Goal: Complete application form: Complete application form

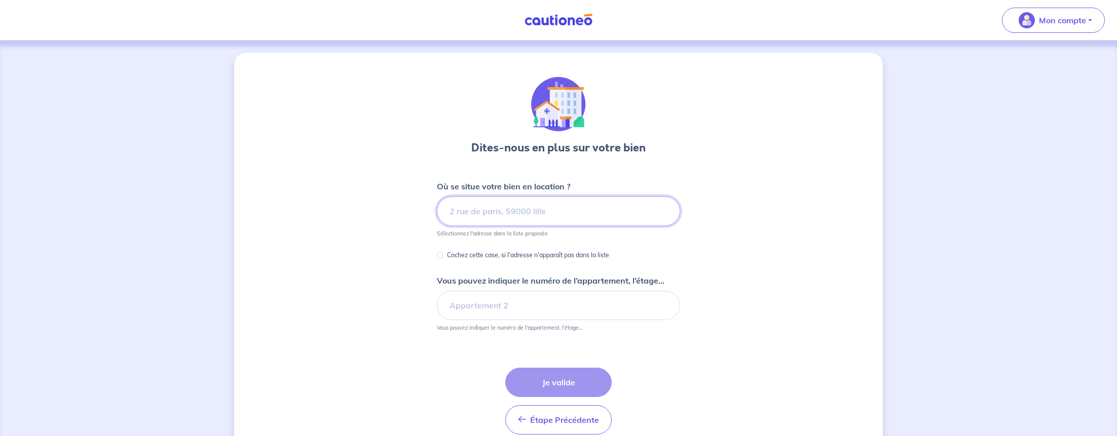
click at [475, 221] on input at bounding box center [558, 211] width 243 height 29
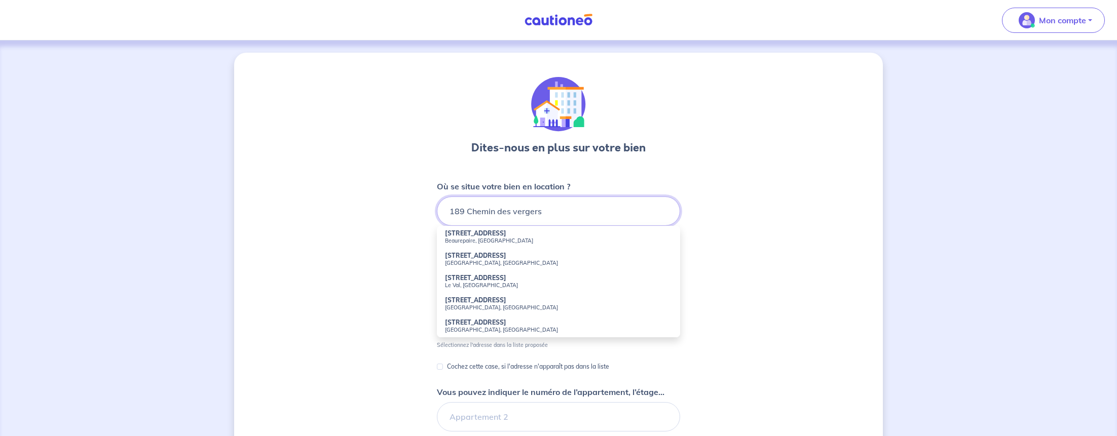
scroll to position [1, 0]
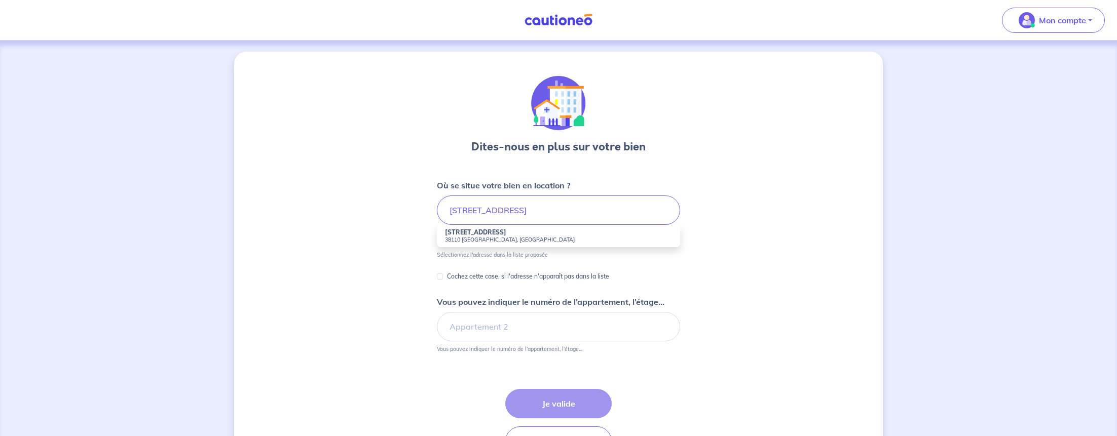
click at [497, 240] on small "38110 [GEOGRAPHIC_DATA], [GEOGRAPHIC_DATA]" at bounding box center [558, 239] width 227 height 7
type input "[STREET_ADDRESS]"
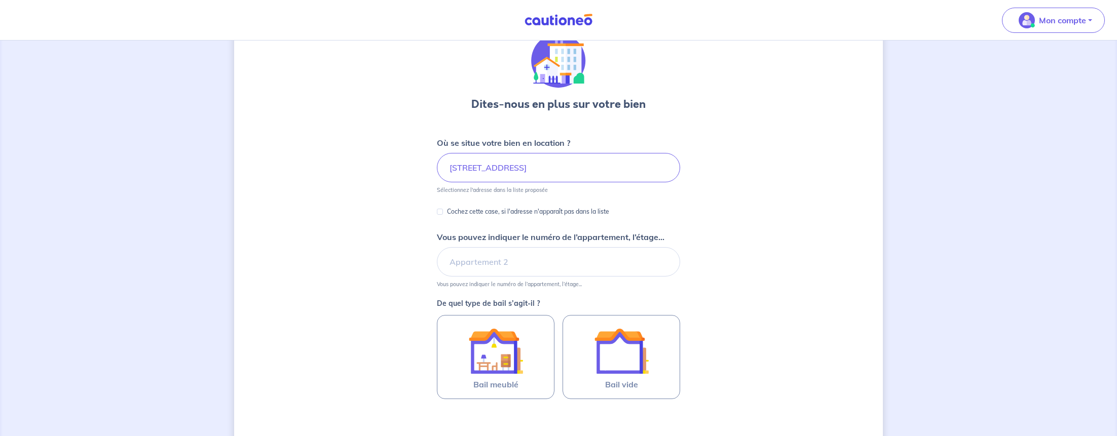
scroll to position [45, 0]
click at [498, 262] on input "Vous pouvez indiquer le numéro de l’appartement, l’étage..." at bounding box center [558, 260] width 243 height 29
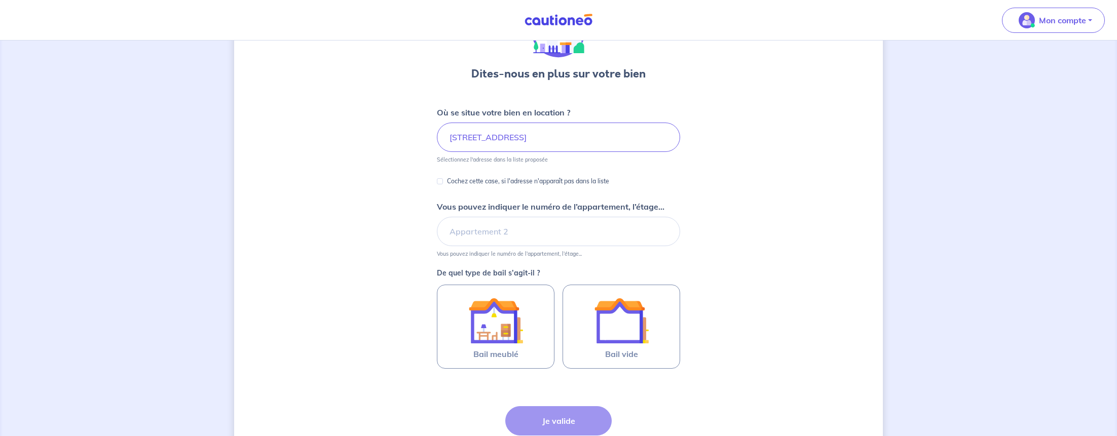
scroll to position [73, 0]
click at [535, 234] on input "Vous pouvez indiquer le numéro de l’appartement, l’étage..." at bounding box center [558, 232] width 243 height 29
click at [504, 234] on input "Vous pouvez indiquer le numéro de l’appartement, l’étage..." at bounding box center [558, 232] width 243 height 29
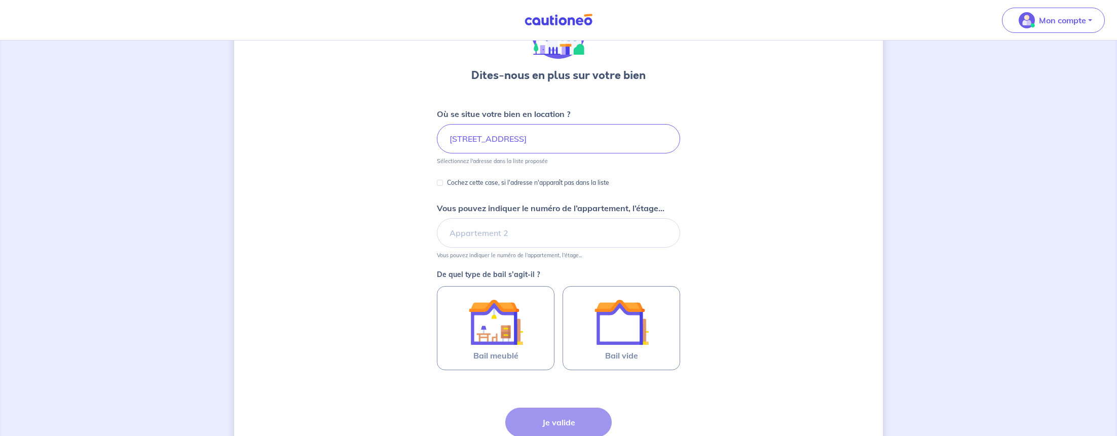
click at [545, 243] on input "Vous pouvez indiquer le numéro de l’appartement, l’étage..." at bounding box center [558, 232] width 243 height 29
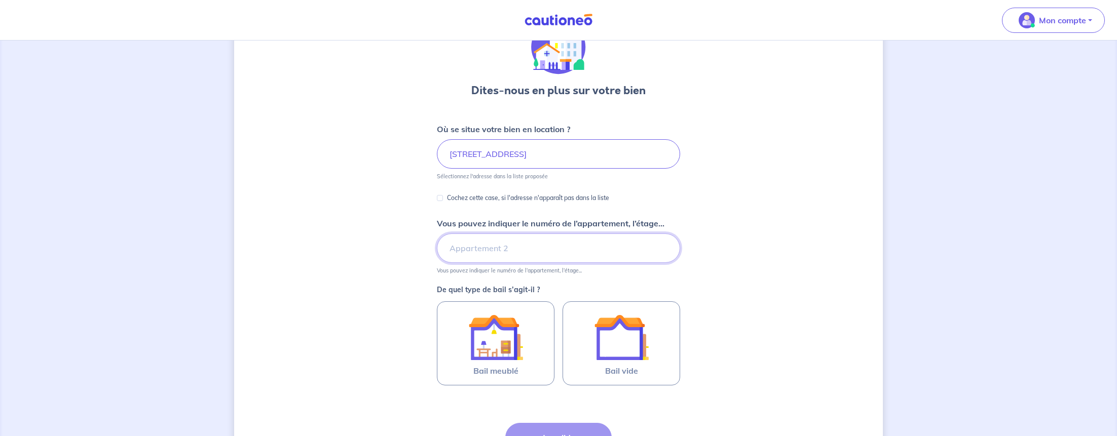
click at [546, 243] on input "Vous pouvez indiquer le numéro de l’appartement, l’étage..." at bounding box center [558, 248] width 243 height 29
click at [545, 243] on input "Vous pouvez indiquer le numéro de l’appartement, l’étage..." at bounding box center [558, 248] width 243 height 29
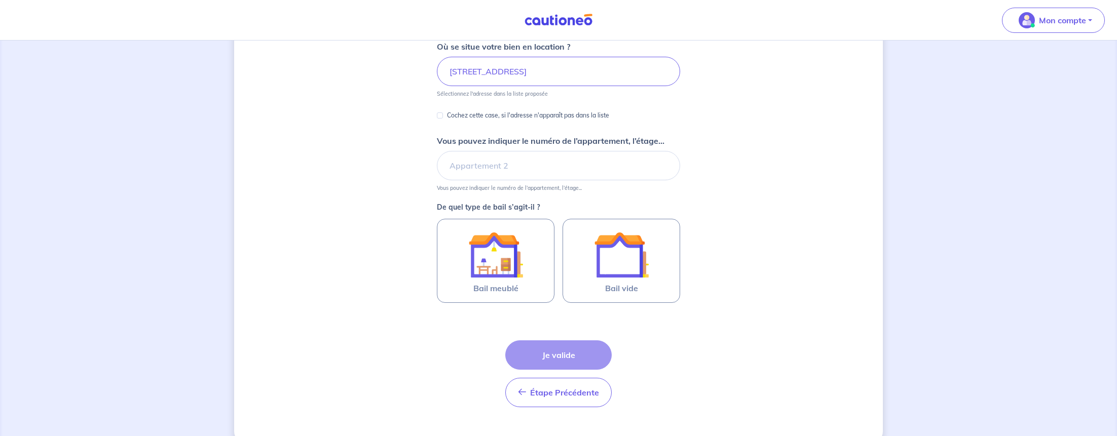
scroll to position [138, 0]
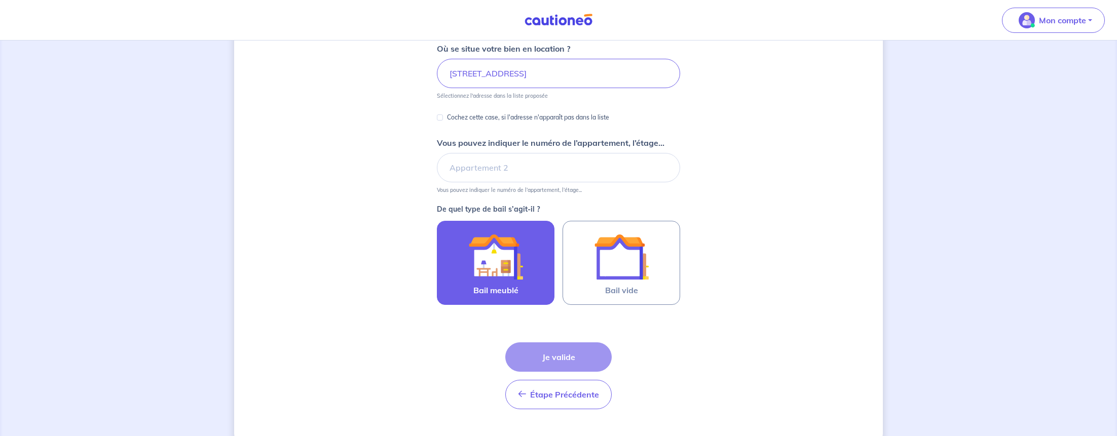
click at [515, 264] on img at bounding box center [495, 257] width 55 height 55
click at [0, 0] on input "Bail meublé" at bounding box center [0, 0] width 0 height 0
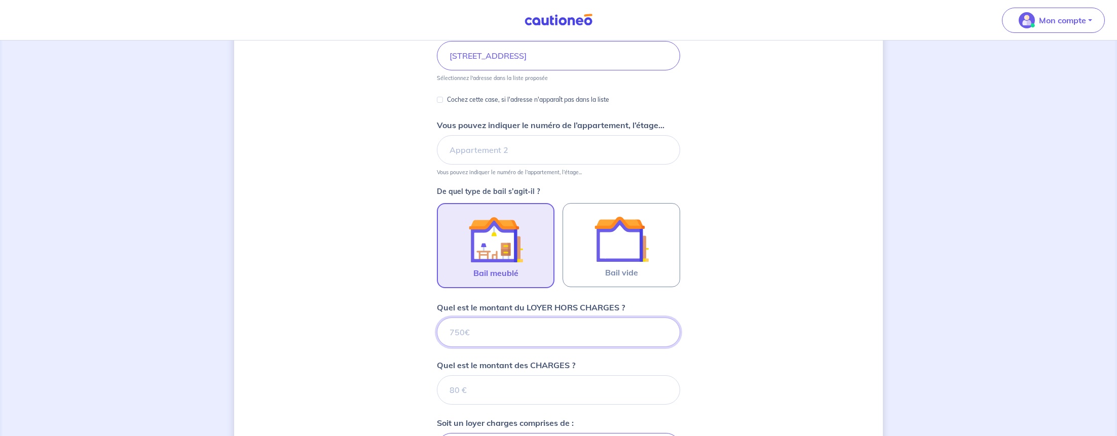
scroll to position [159, 0]
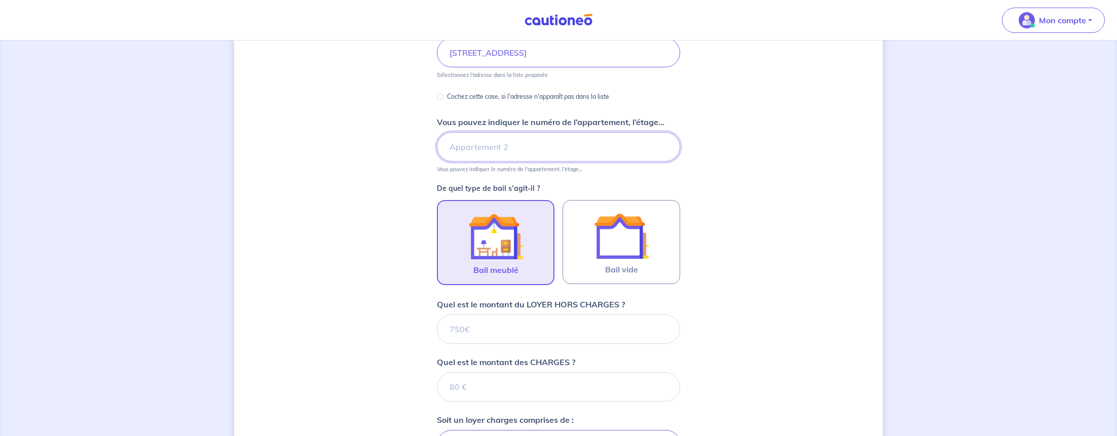
click at [497, 149] on input "Vous pouvez indiquer le numéro de l’appartement, l’étage..." at bounding box center [558, 146] width 243 height 29
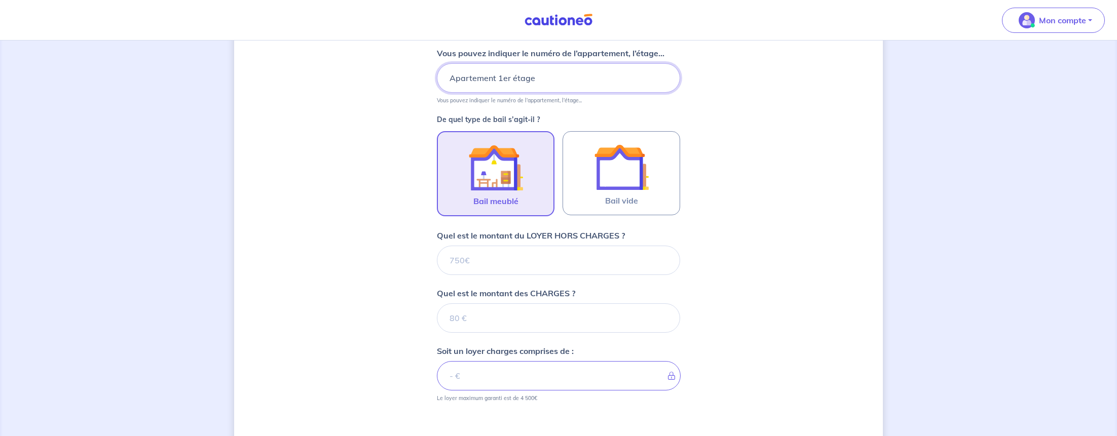
type input "Apartement 1er étage"
click at [517, 265] on input "Quel est le montant du LOYER HORS CHARGES ?" at bounding box center [558, 260] width 243 height 29
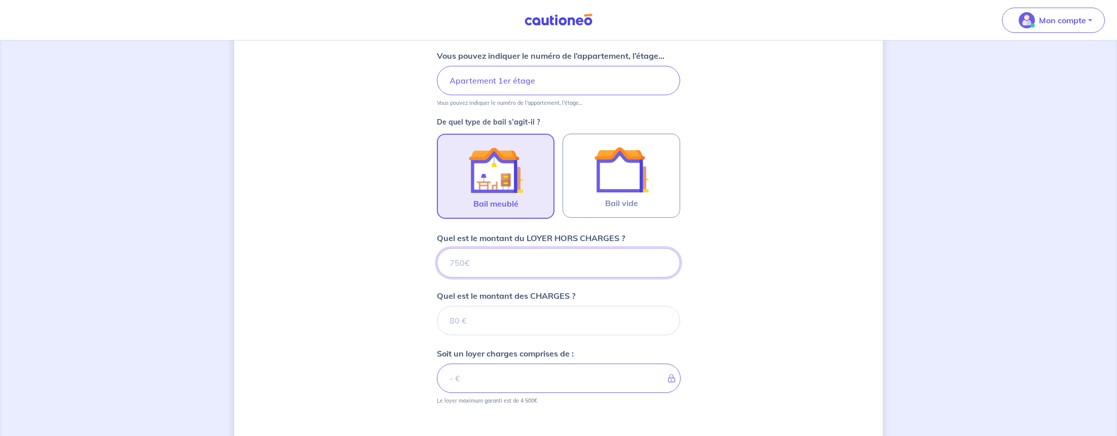
drag, startPoint x: 500, startPoint y: 265, endPoint x: 507, endPoint y: 265, distance: 7.6
click at [500, 265] on input "Quel est le montant du LOYER HORS CHARGES ?" at bounding box center [558, 262] width 243 height 29
paste input "950"
type input "950"
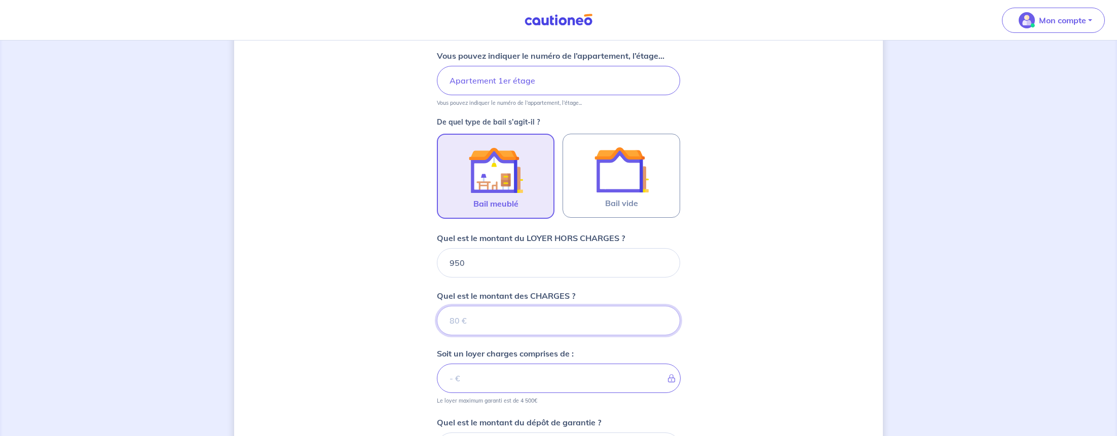
drag, startPoint x: 457, startPoint y: 323, endPoint x: 468, endPoint y: 324, distance: 11.2
click at [457, 323] on input "Quel est le montant des CHARGES ?" at bounding box center [558, 320] width 243 height 29
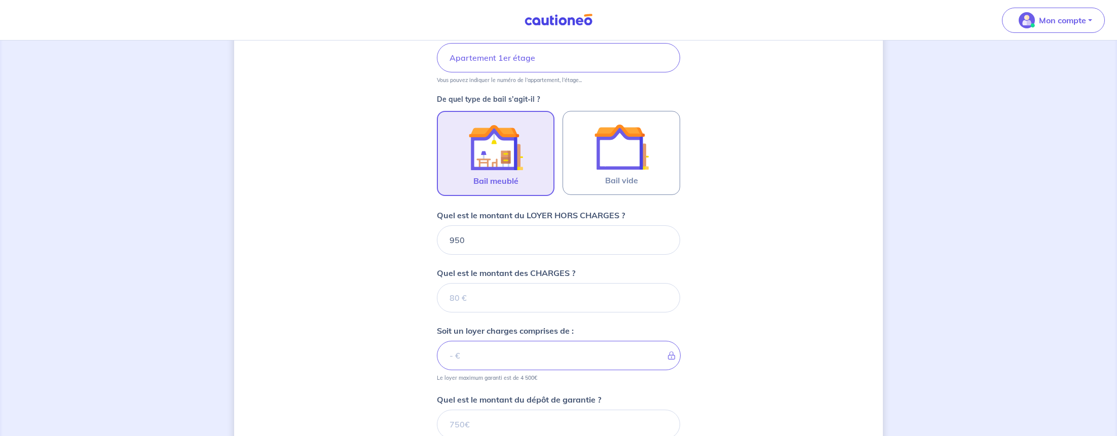
scroll to position [256, 0]
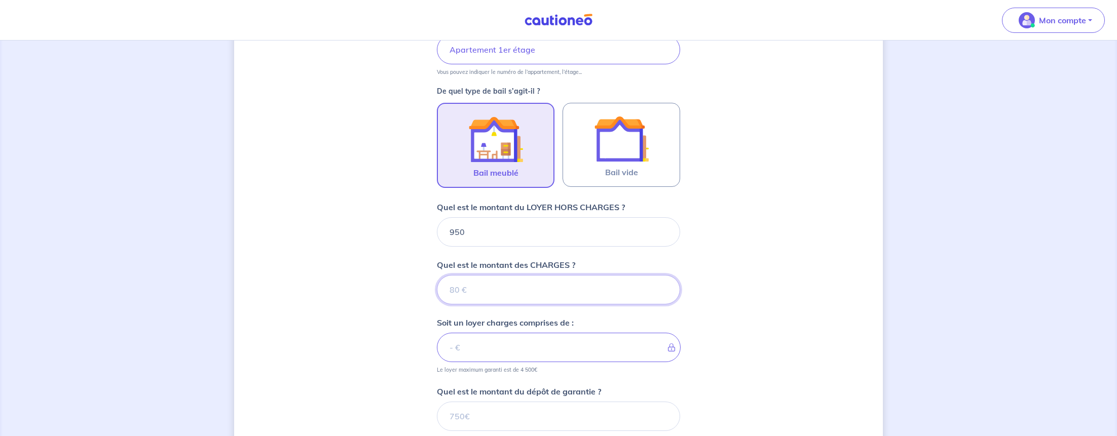
click at [479, 300] on input "Quel est le montant des CHARGES ?" at bounding box center [558, 289] width 243 height 29
type input "5"
type input "955"
type input "950"
type input "6"
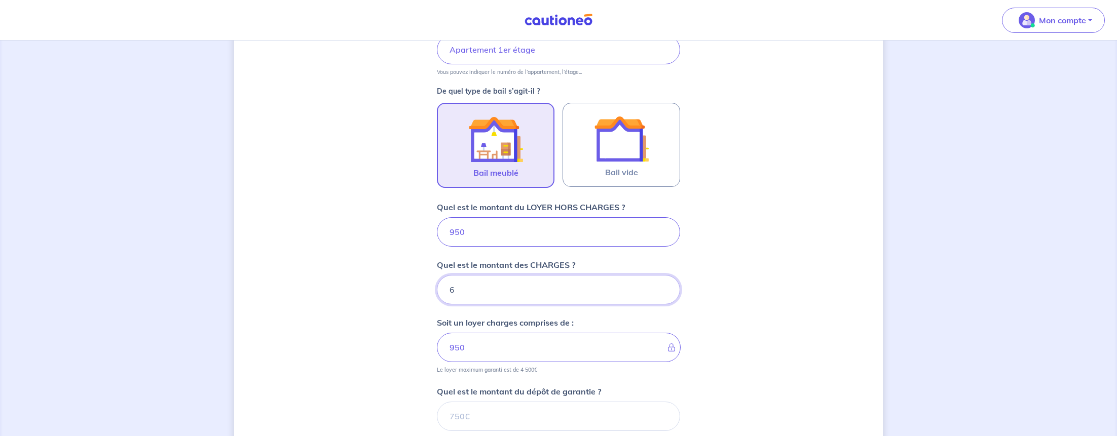
type input "956"
type input "63"
type input "1013"
type input "63"
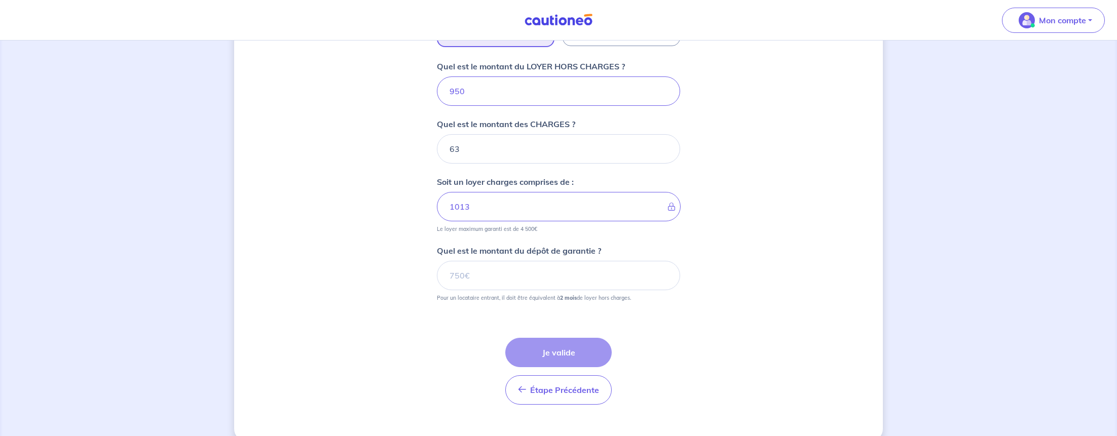
scroll to position [410, 0]
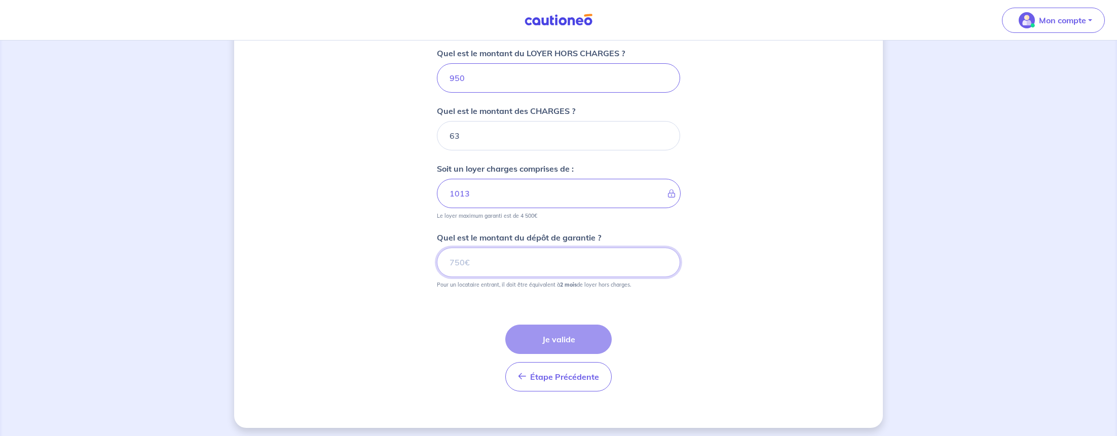
click at [490, 268] on input "Quel est le montant du dépôt de garantie ?" at bounding box center [558, 262] width 243 height 29
click at [480, 265] on input "Quel est le montant du dépôt de garantie ?" at bounding box center [558, 261] width 243 height 29
click at [486, 261] on input "Quel est le montant du dépôt de garantie ?" at bounding box center [558, 261] width 243 height 29
type input "1900"
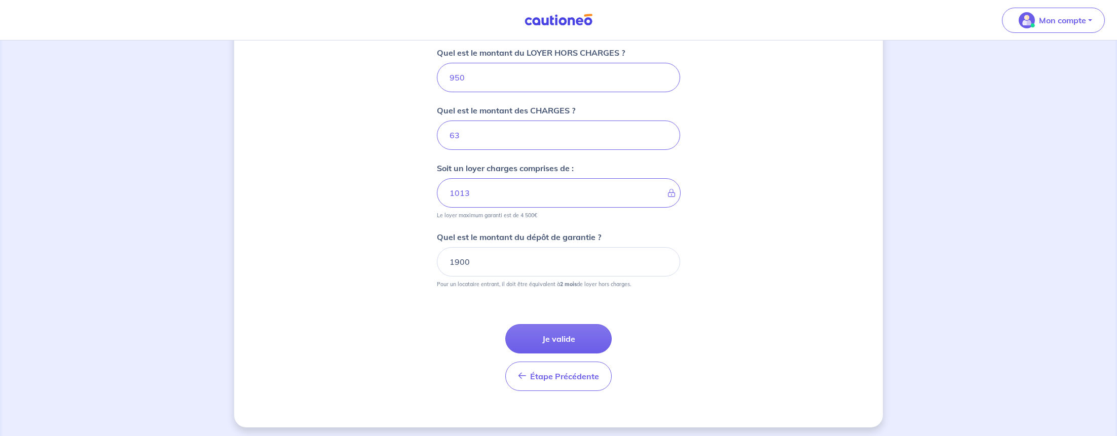
scroll to position [414, 0]
click at [558, 334] on button "Je valide" at bounding box center [558, 335] width 106 height 29
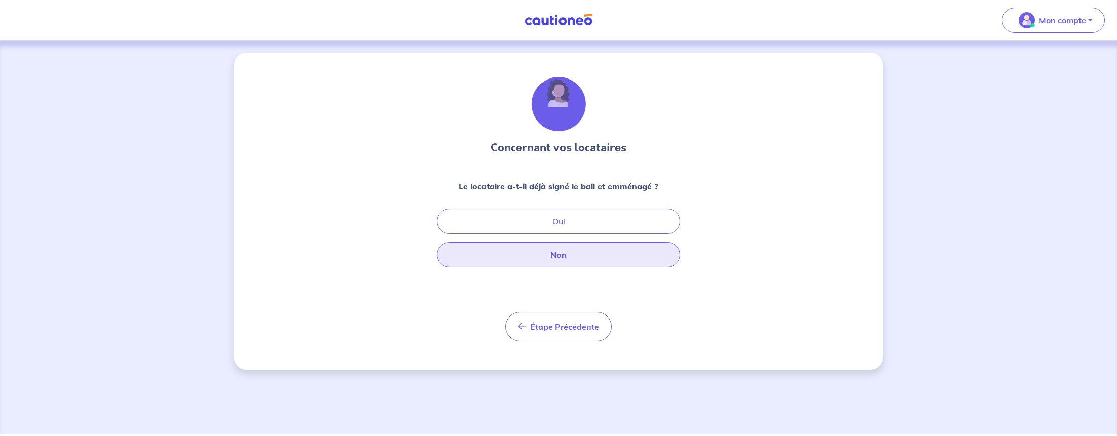
click at [565, 261] on button "Non" at bounding box center [558, 254] width 243 height 25
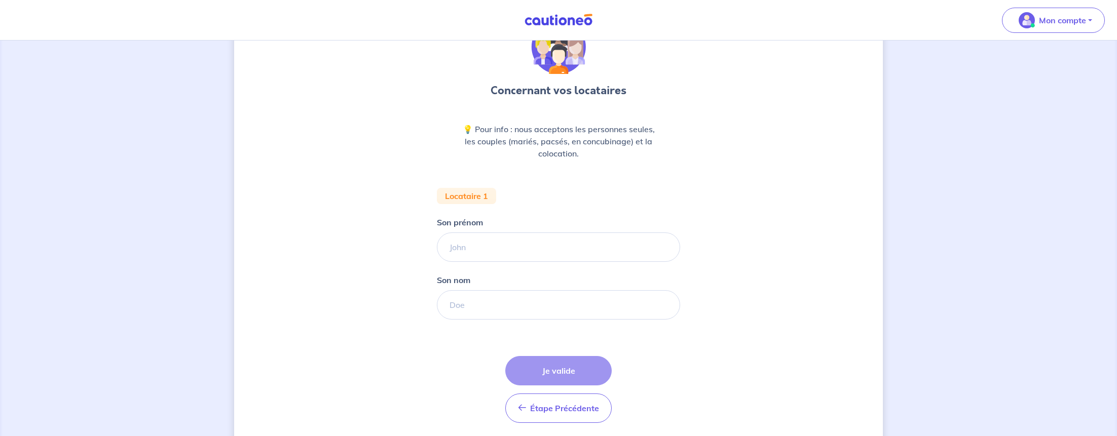
scroll to position [58, 0]
click at [499, 250] on input "Son prénom" at bounding box center [558, 248] width 243 height 29
click at [479, 258] on input "Son prénom" at bounding box center [558, 248] width 243 height 29
type input "VICONTE"
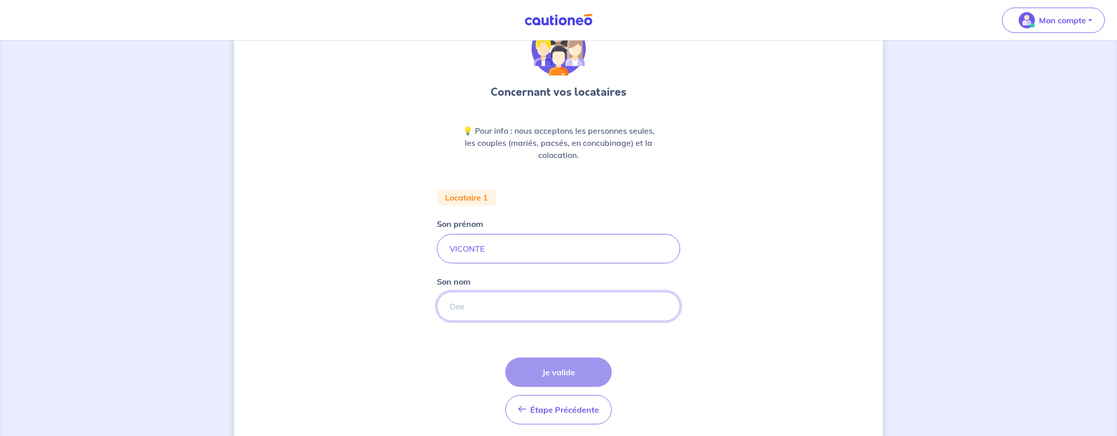
click at [472, 306] on input "Son nom" at bounding box center [558, 306] width 243 height 29
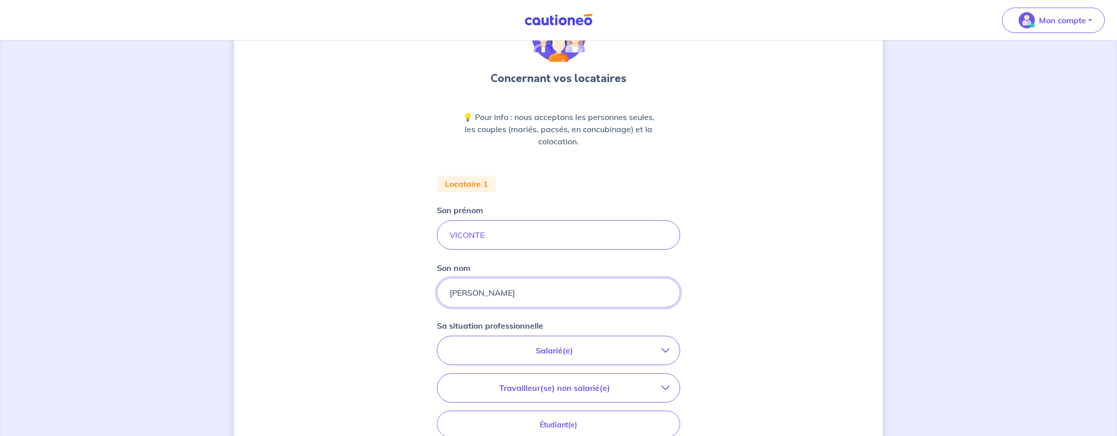
scroll to position [74, 0]
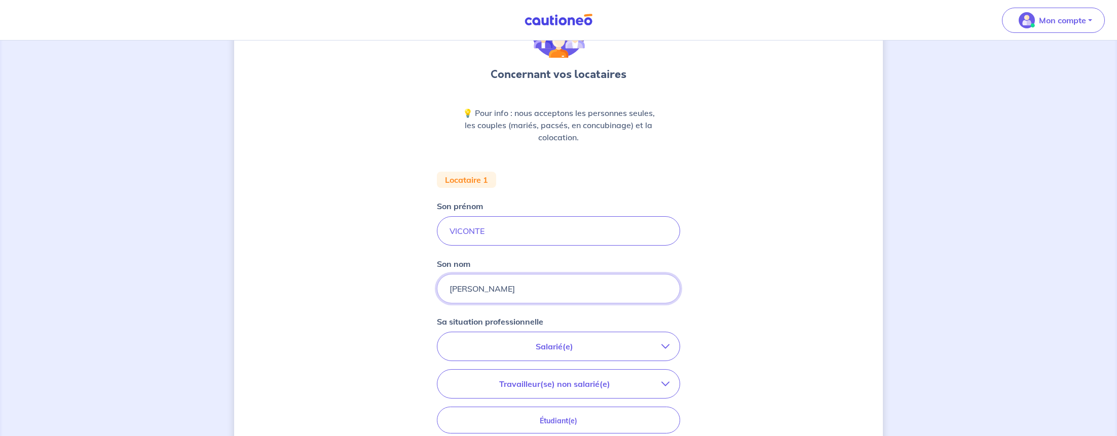
type input "[PERSON_NAME]"
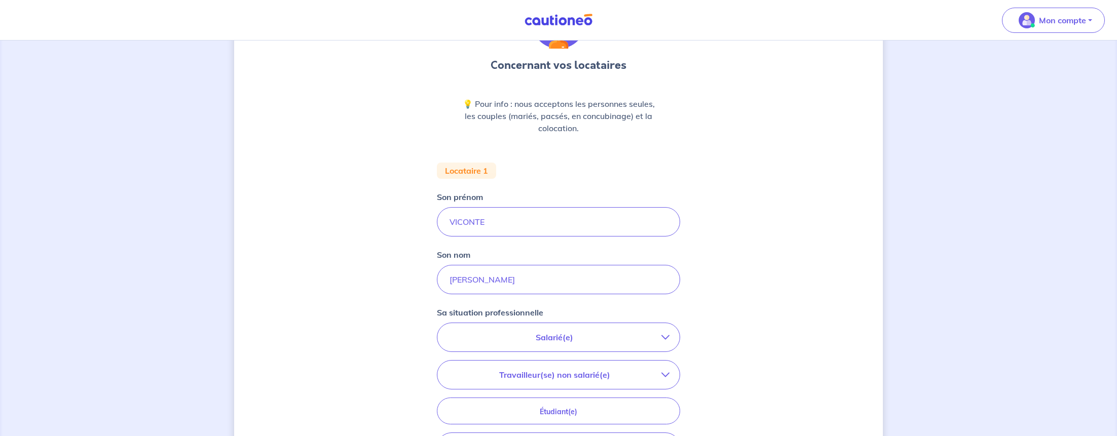
click at [559, 338] on p "Salarié(e)" at bounding box center [555, 338] width 214 height 12
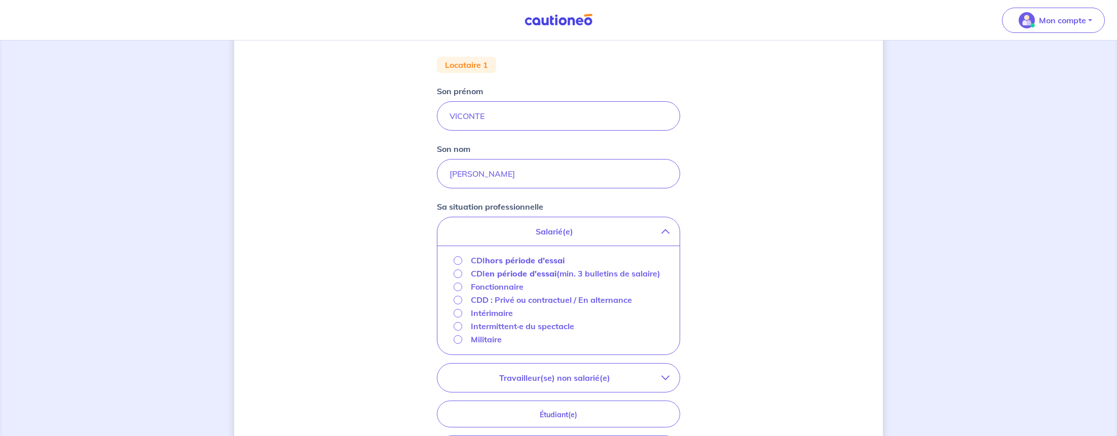
scroll to position [192, 0]
click at [458, 270] on input "CDI en période d'essai (min. 3 bulletins de salaire)" at bounding box center [458, 271] width 9 height 9
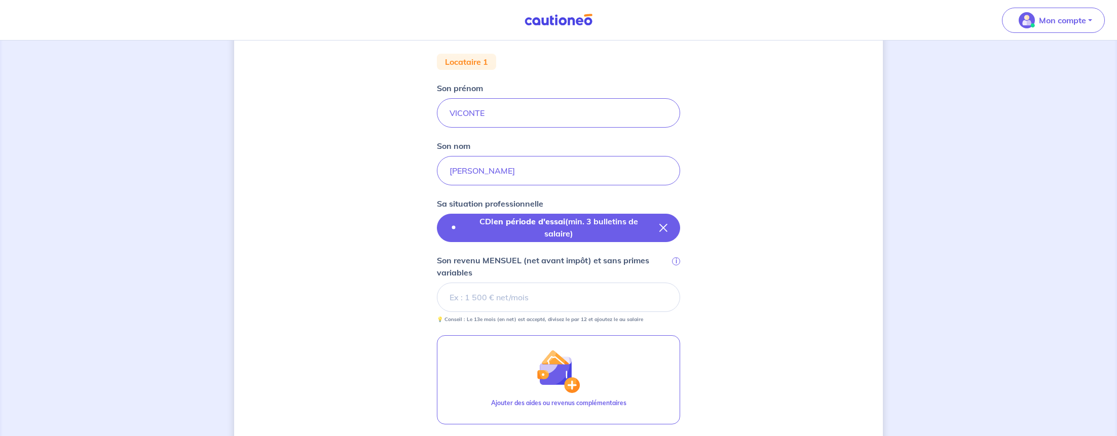
click at [512, 224] on strong "en période d'essai" at bounding box center [529, 221] width 71 height 10
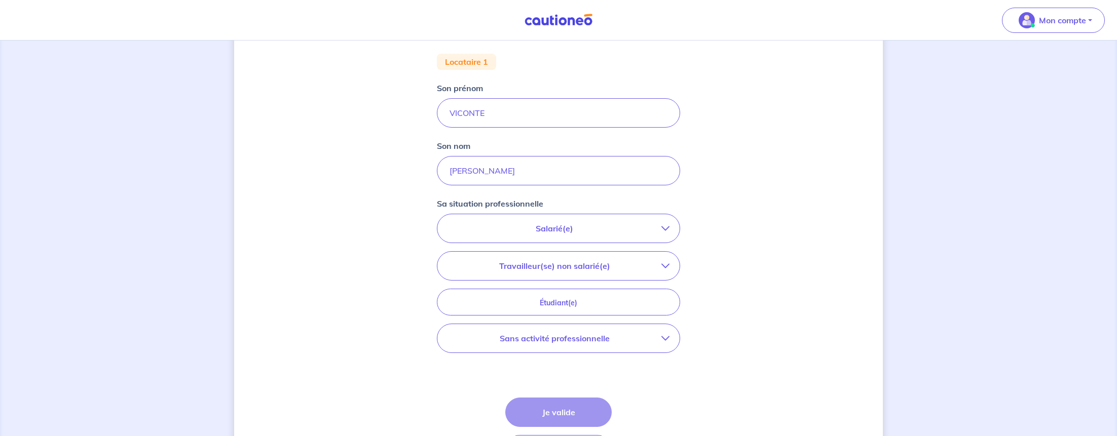
drag, startPoint x: 569, startPoint y: 230, endPoint x: 569, endPoint y: 236, distance: 5.6
click at [569, 231] on p "Salarié(e)" at bounding box center [555, 229] width 214 height 12
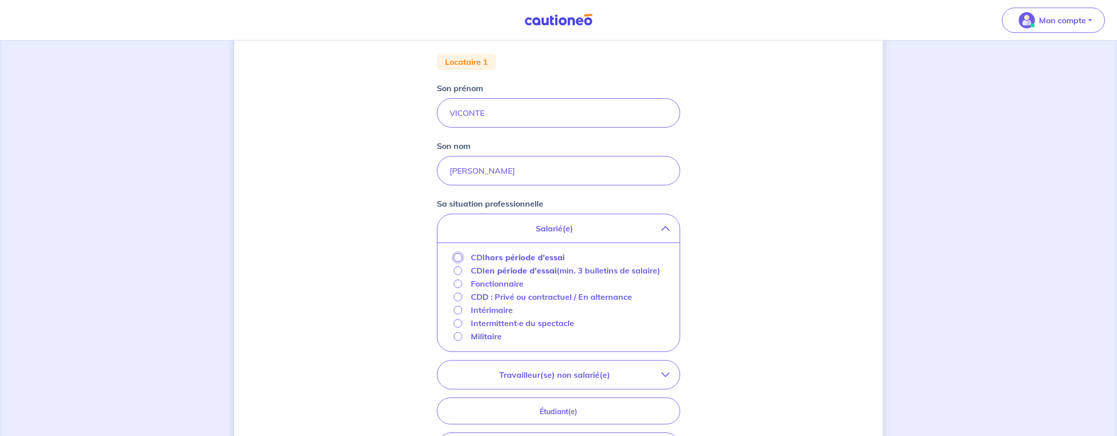
click at [461, 261] on input "CDI hors période d'essai" at bounding box center [458, 257] width 9 height 9
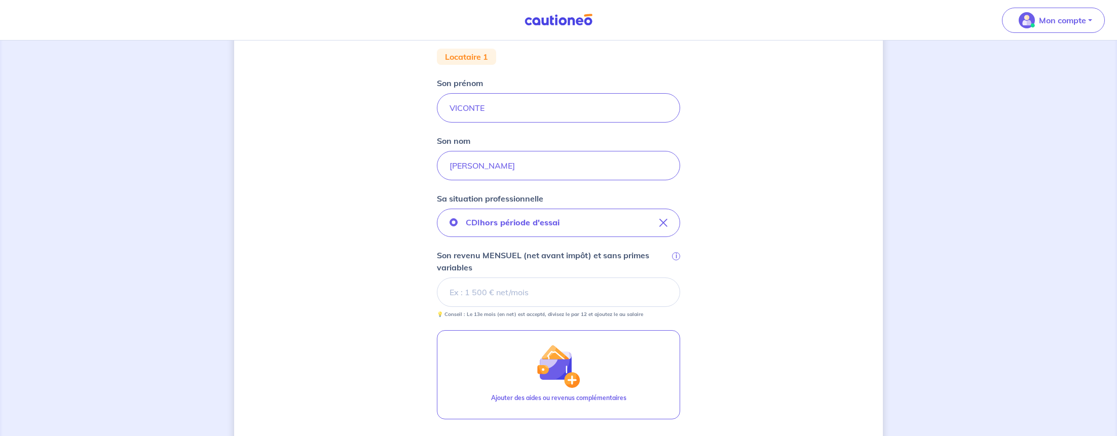
scroll to position [198, 0]
click at [480, 291] on input "Son revenu MENSUEL (net avant impôt) et sans primes variables i" at bounding box center [558, 290] width 243 height 29
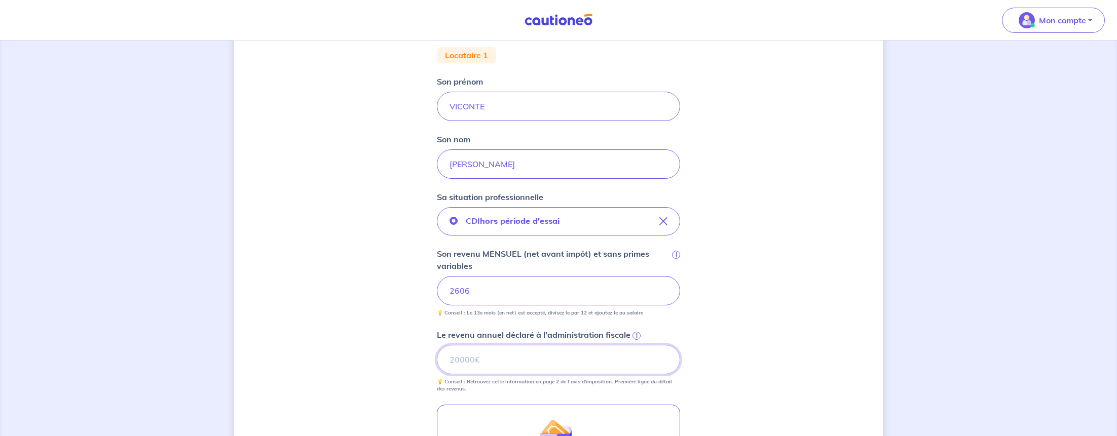
click at [487, 356] on input "Le revenu annuel déclaré à l'administration fiscale i" at bounding box center [558, 359] width 243 height 29
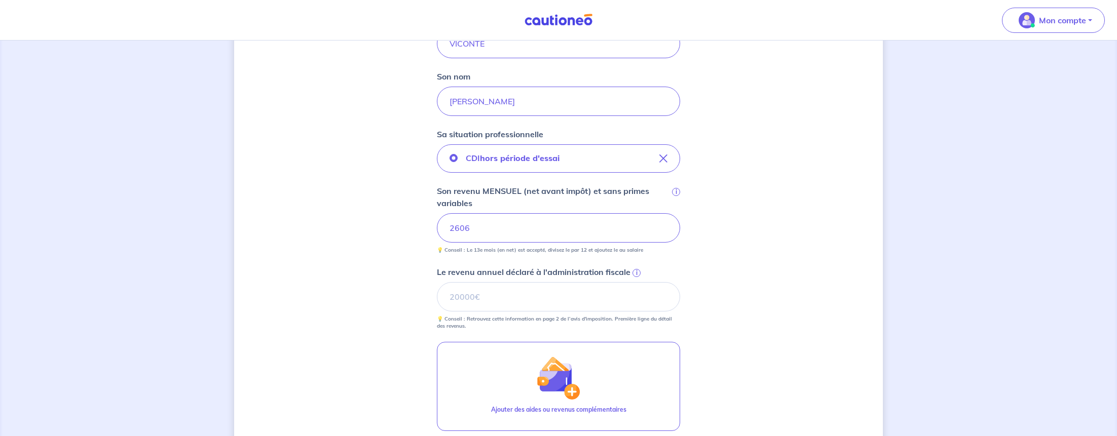
scroll to position [260, 0]
click at [684, 257] on div "Concernant vos locataires 💡 Pour info : nous acceptons les personnes seules, le…" at bounding box center [558, 189] width 649 height 792
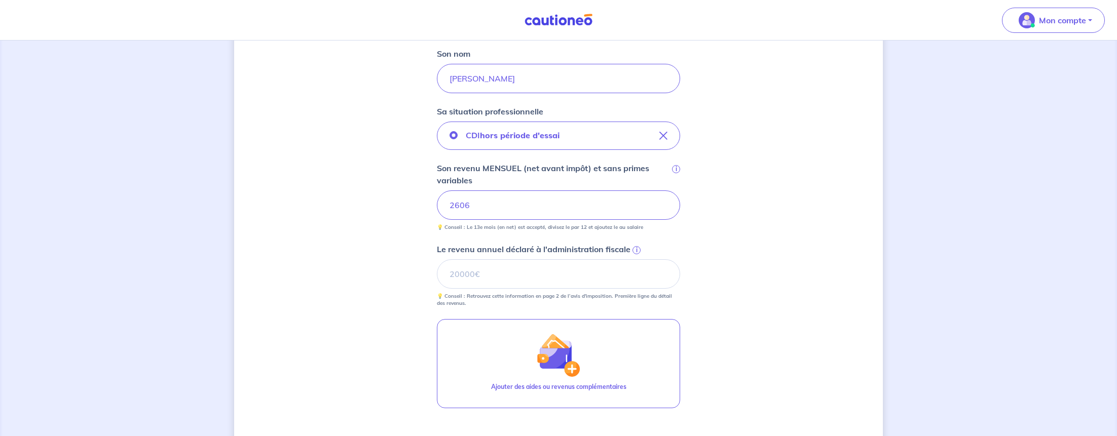
scroll to position [296, 0]
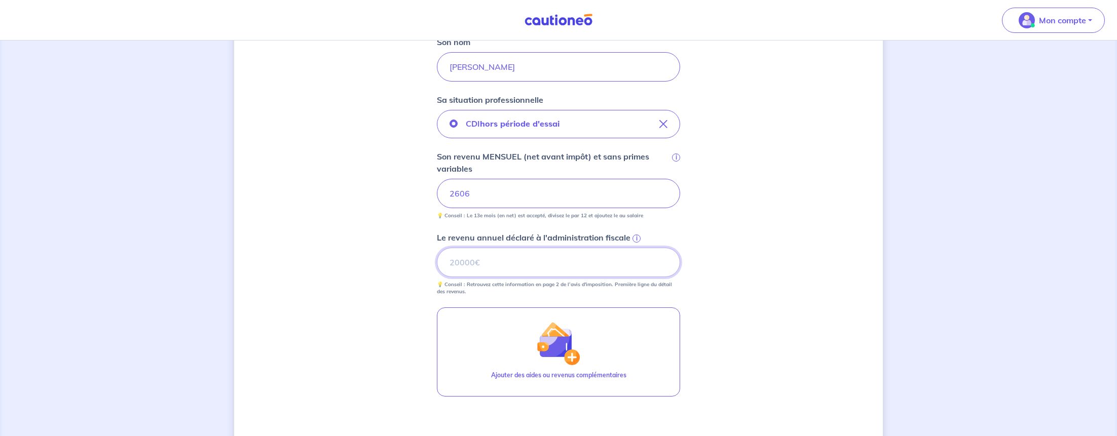
click at [464, 266] on input "Le revenu annuel déclaré à l'administration fiscale i" at bounding box center [558, 262] width 243 height 29
click at [636, 240] on span "i" at bounding box center [637, 239] width 8 height 8
click at [636, 248] on input "Le revenu annuel déclaré à l'administration fiscale i" at bounding box center [558, 262] width 243 height 29
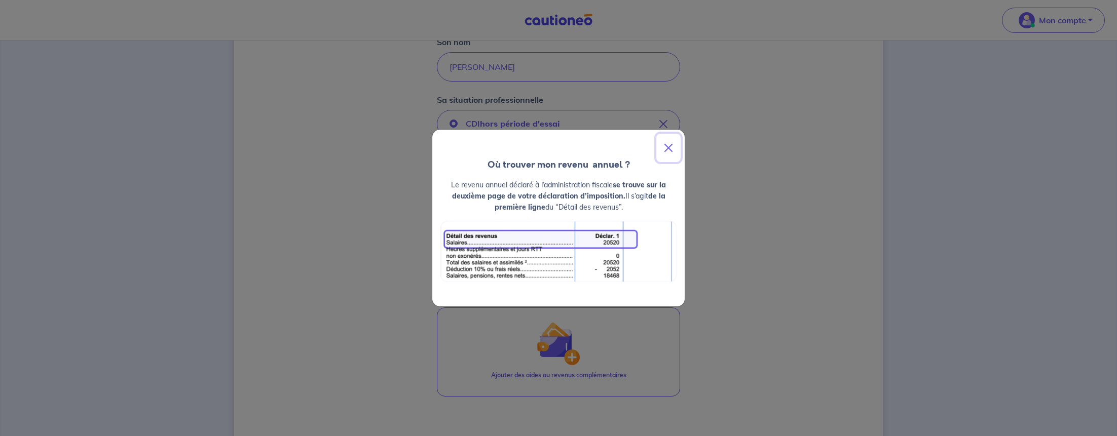
click at [670, 147] on button "Close" at bounding box center [668, 148] width 24 height 28
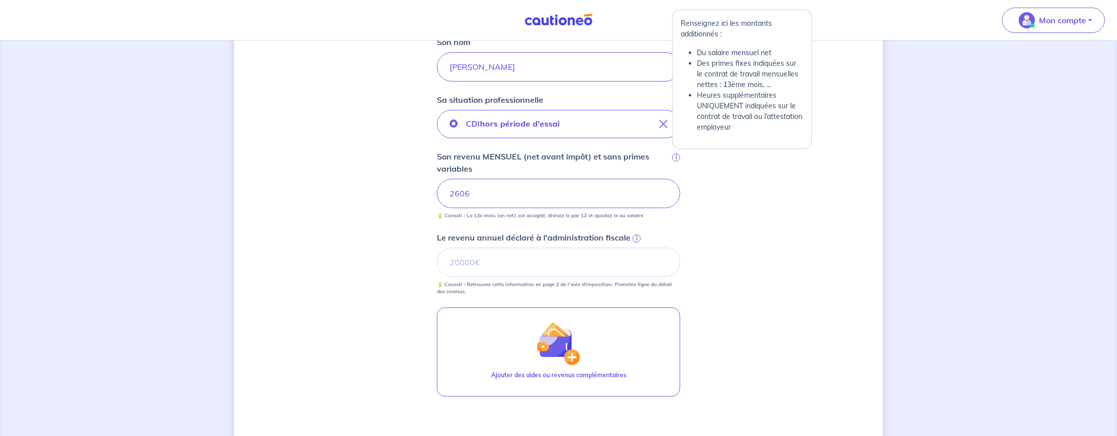
click at [676, 156] on span "i" at bounding box center [676, 158] width 8 height 8
click at [676, 179] on input "2606" at bounding box center [558, 193] width 243 height 29
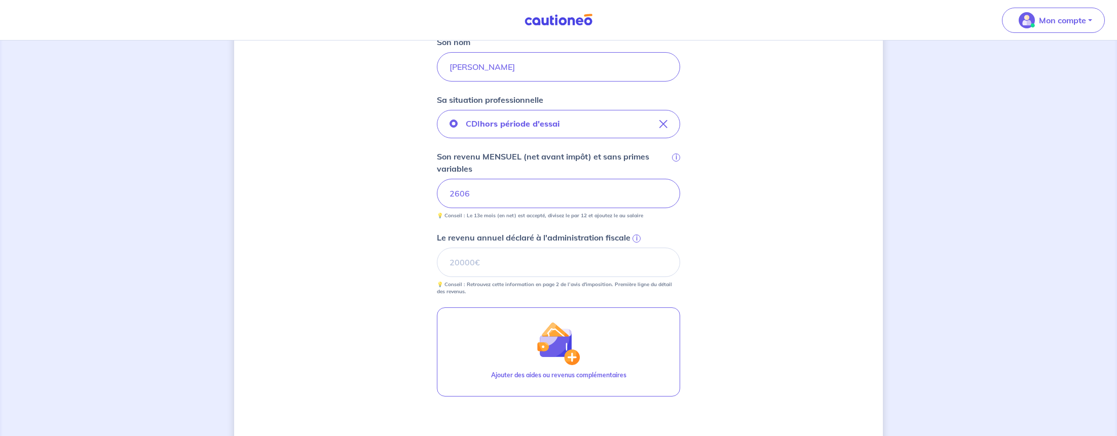
click at [634, 238] on span "i" at bounding box center [637, 239] width 8 height 8
click at [634, 248] on input "Le revenu annuel déclaré à l'administration fiscale i" at bounding box center [558, 262] width 243 height 29
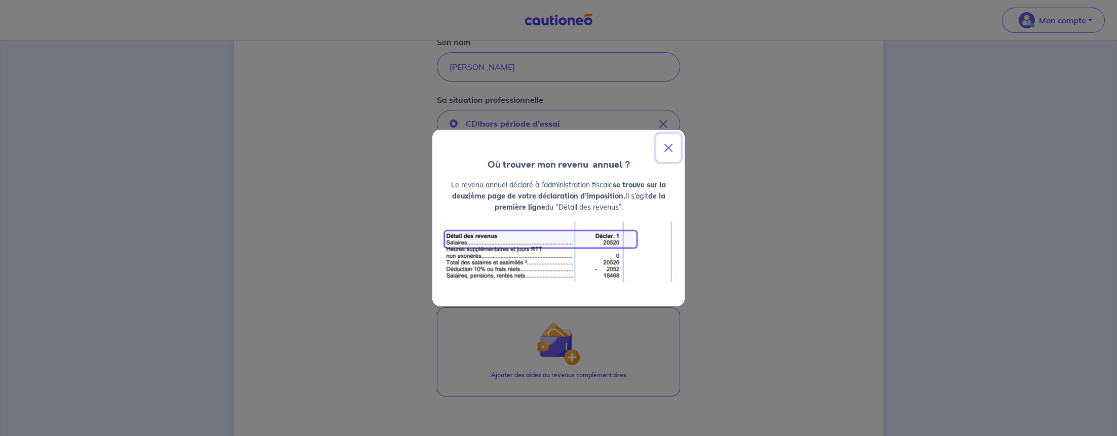
drag, startPoint x: 668, startPoint y: 148, endPoint x: 666, endPoint y: 159, distance: 11.3
click at [668, 148] on button "Close" at bounding box center [668, 148] width 24 height 28
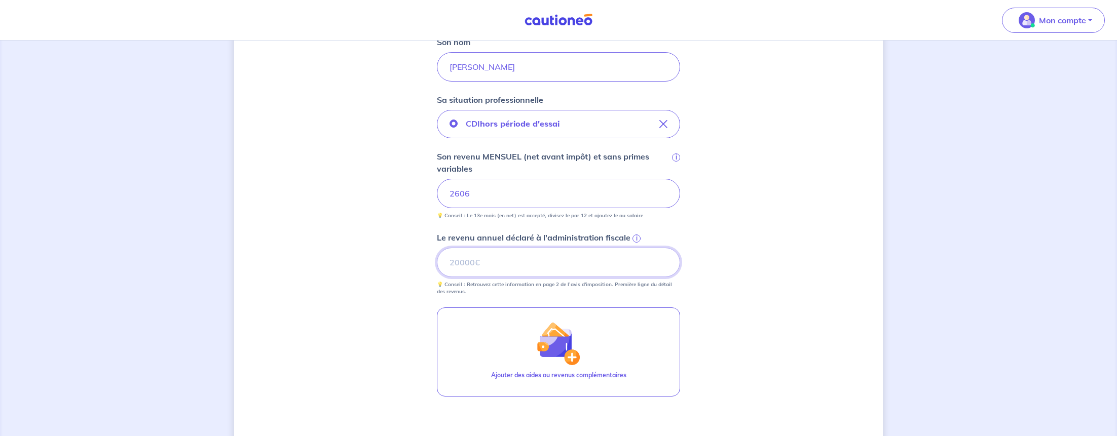
click at [500, 260] on input "Le revenu annuel déclaré à l'administration fiscale i" at bounding box center [558, 262] width 243 height 29
type input "29984"
click at [528, 293] on p "💡 Conseil : Retrouvez cette information en page 2 de l’avis d'imposition. Premi…" at bounding box center [558, 288] width 243 height 14
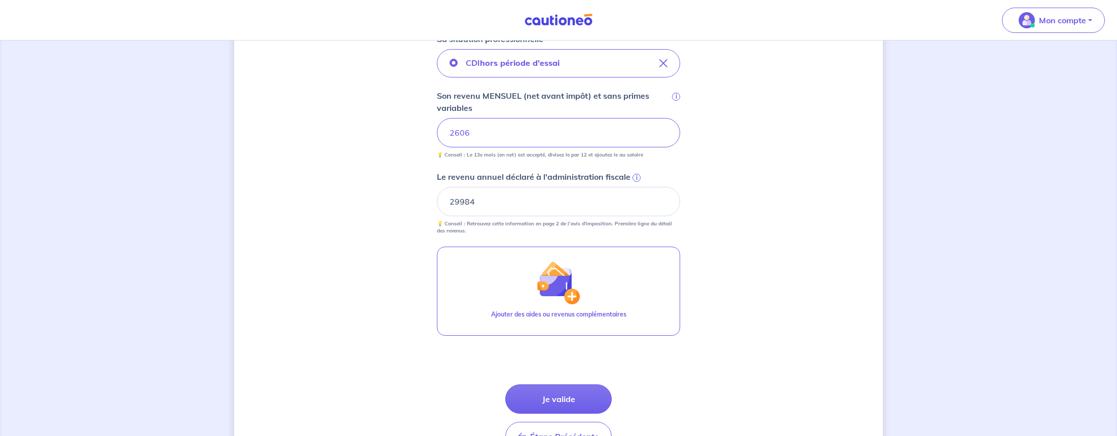
scroll to position [420, 0]
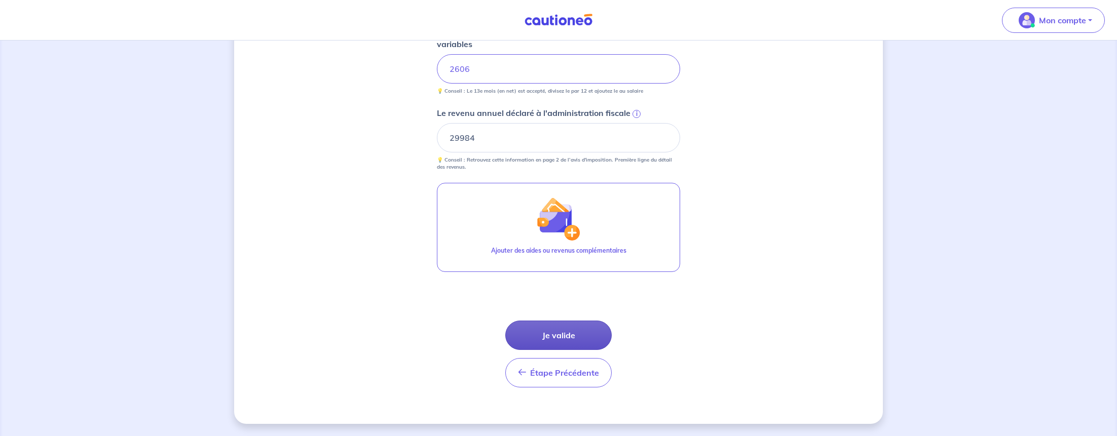
click at [553, 334] on button "Je valide" at bounding box center [558, 335] width 106 height 29
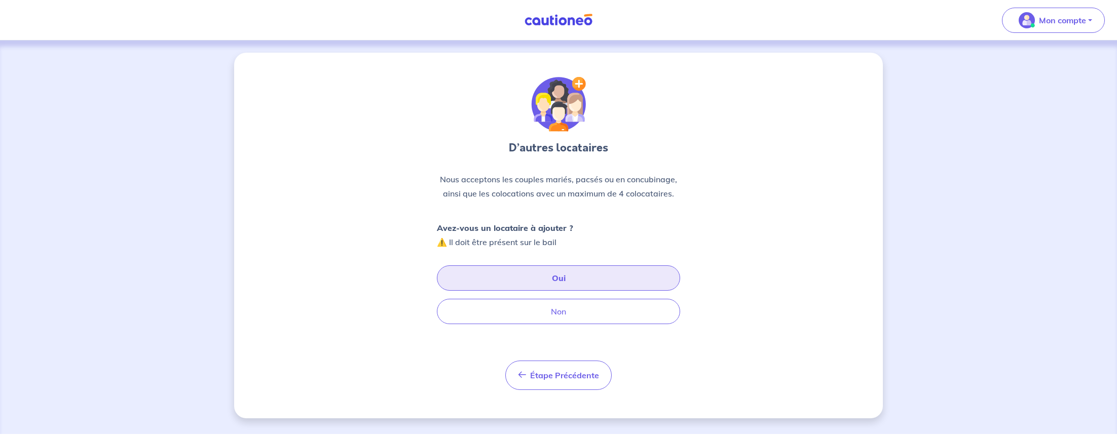
click at [559, 278] on button "Oui" at bounding box center [558, 278] width 243 height 25
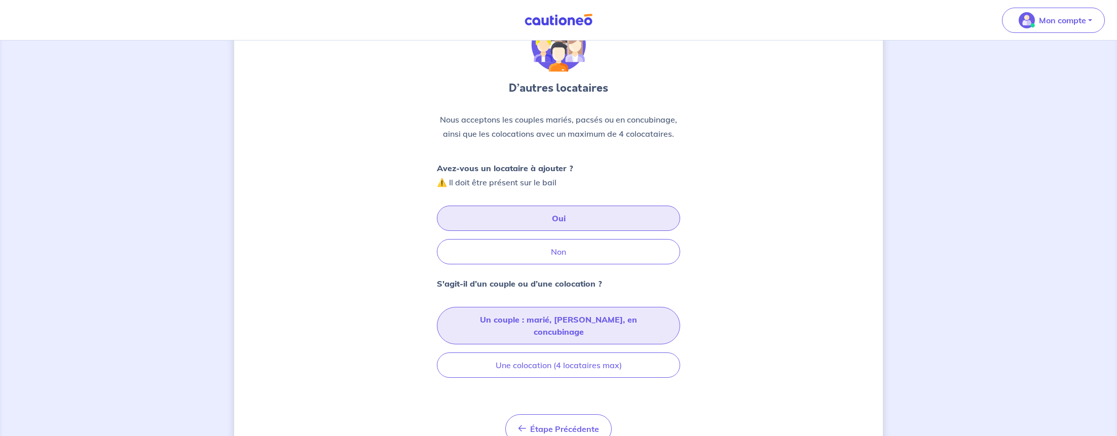
scroll to position [64, 0]
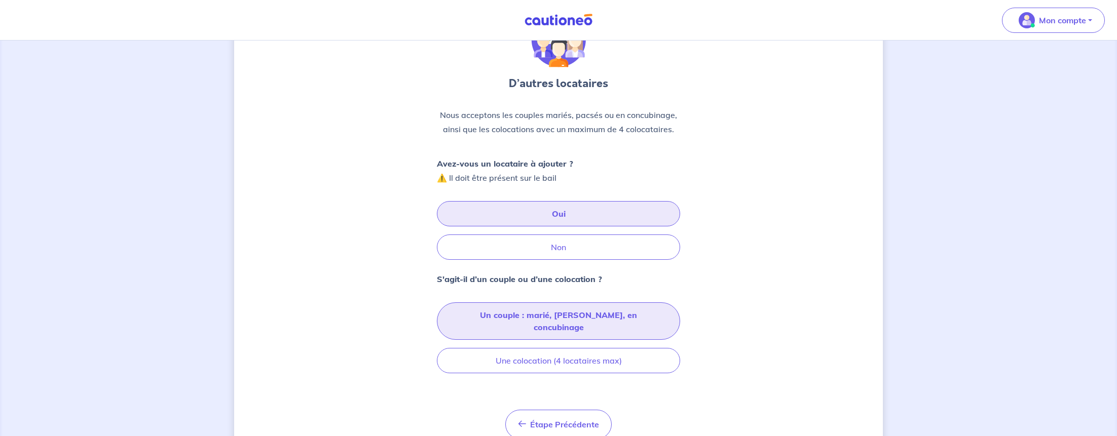
click at [529, 315] on button "Un couple : marié, [PERSON_NAME], en concubinage" at bounding box center [558, 322] width 243 height 38
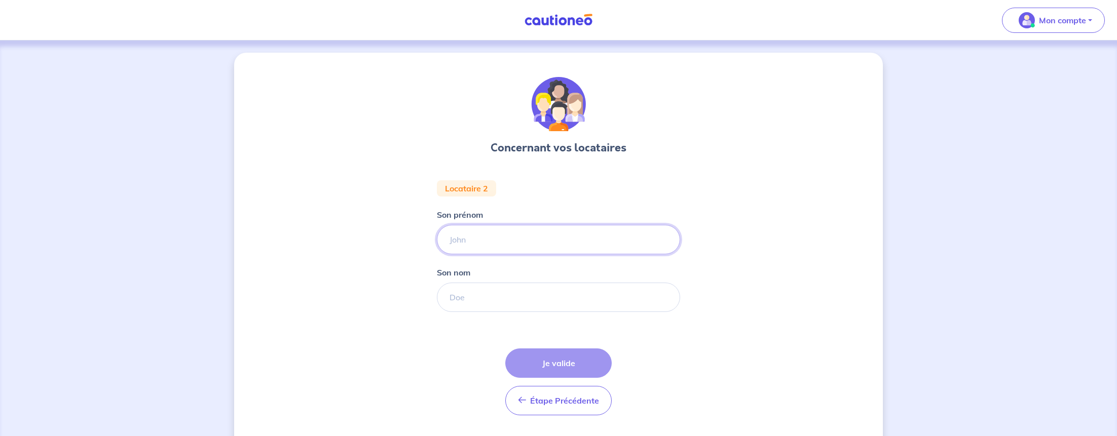
click at [481, 246] on input "Son prénom" at bounding box center [558, 239] width 243 height 29
type input "VICONTE"
drag, startPoint x: 473, startPoint y: 239, endPoint x: 427, endPoint y: 246, distance: 46.1
click at [412, 240] on div "Concernant vos locataires Locataire 2 Son prénom VICONTE Son nom Étape Précéden…" at bounding box center [558, 252] width 649 height 399
click at [468, 293] on input "Son nom" at bounding box center [558, 297] width 243 height 29
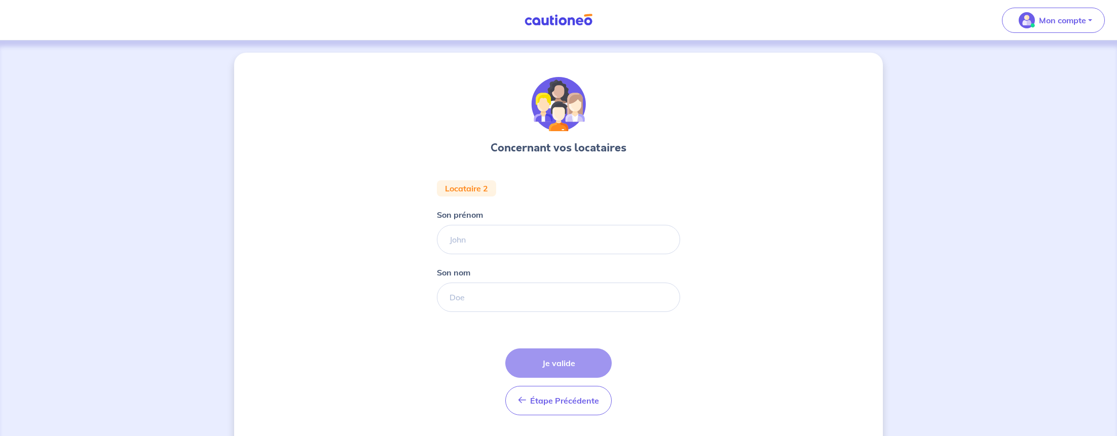
scroll to position [28, 0]
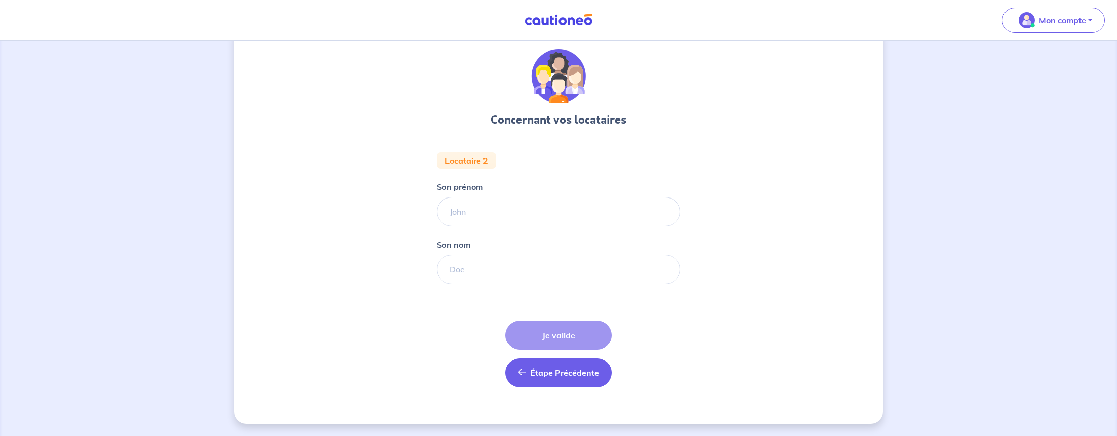
click at [524, 375] on icon "button" at bounding box center [522, 373] width 8 height 8
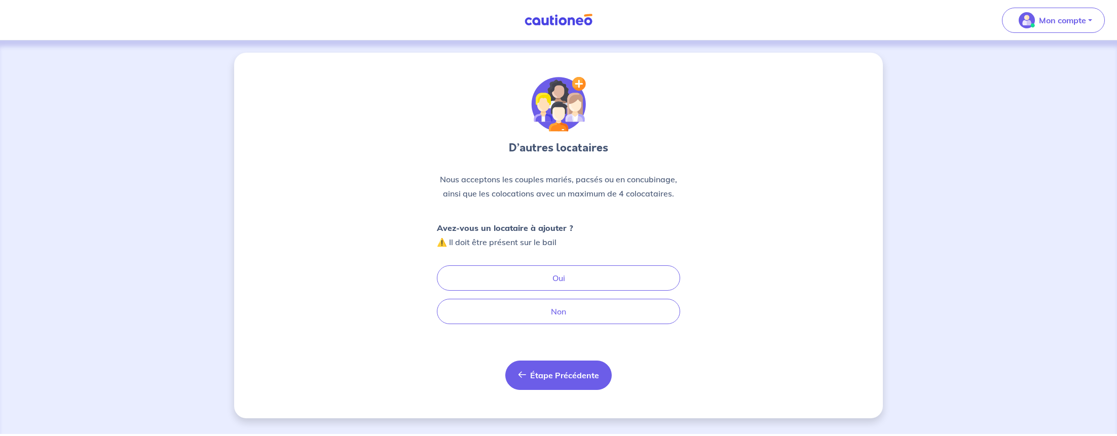
click at [527, 379] on button "Étape Précédente Précédent" at bounding box center [558, 375] width 106 height 29
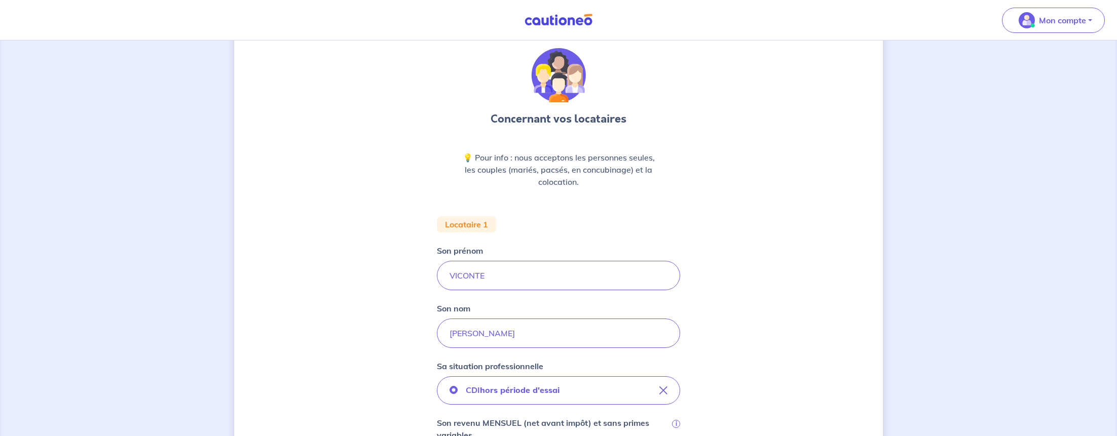
scroll to position [37, 0]
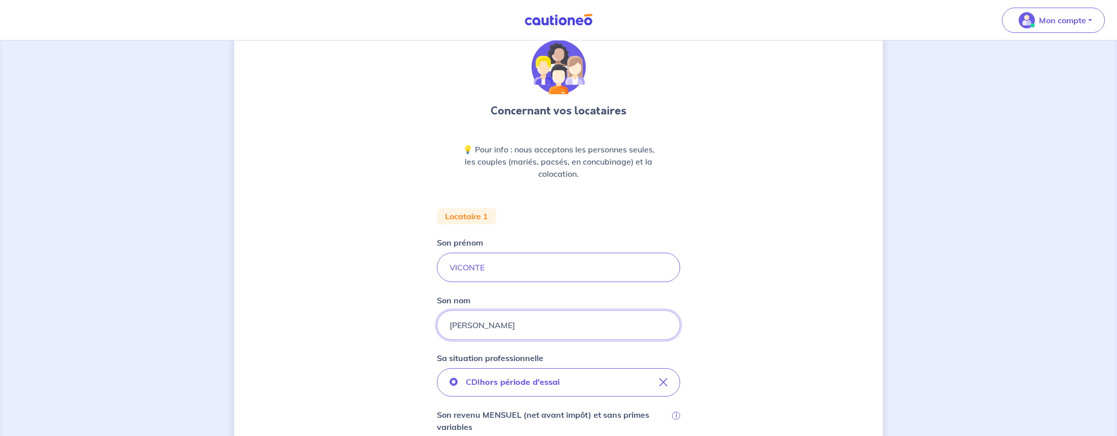
drag, startPoint x: 527, startPoint y: 327, endPoint x: 423, endPoint y: 325, distance: 103.9
click at [428, 326] on div "Concernant vos locataires 💡 Pour info : nous acceptons les personnes seules, le…" at bounding box center [558, 412] width 649 height 792
drag, startPoint x: 496, startPoint y: 268, endPoint x: 300, endPoint y: 201, distance: 207.5
click at [396, 262] on div "Concernant vos locataires 💡 Pour info : nous acceptons les personnes seules, le…" at bounding box center [558, 412] width 649 height 792
paste input "[PERSON_NAME]"
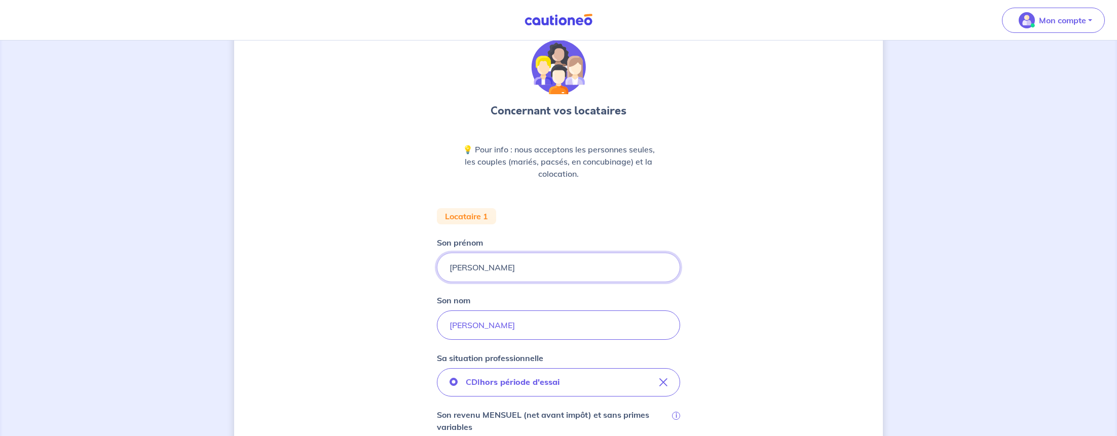
type input "[PERSON_NAME]"
drag, startPoint x: 441, startPoint y: 318, endPoint x: 397, endPoint y: 316, distance: 43.1
click at [401, 317] on div "Concernant vos locataires 💡 Pour info : nous acceptons les personnes seules, le…" at bounding box center [558, 412] width 649 height 792
type input "VICONTE"
click at [397, 345] on div "Concernant vos locataires 💡 Pour info : nous acceptons les personnes seules, le…" at bounding box center [558, 412] width 649 height 792
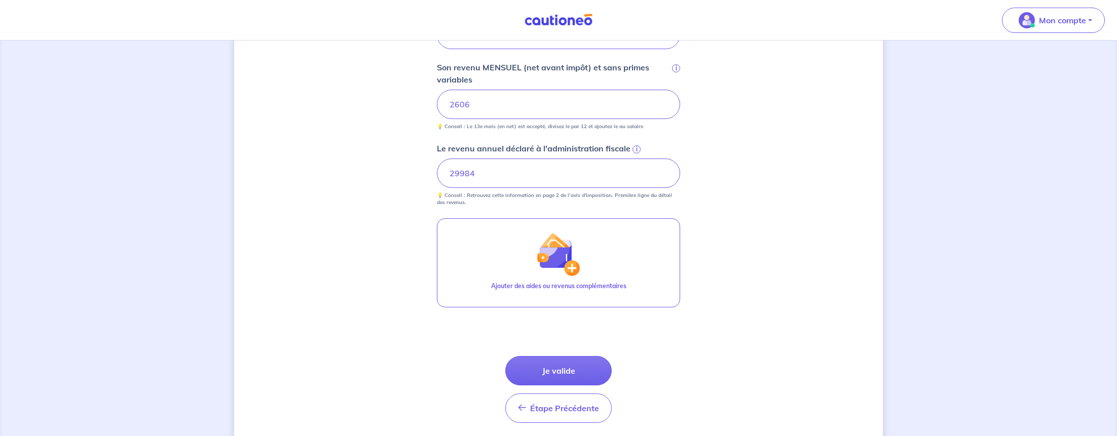
scroll to position [420, 0]
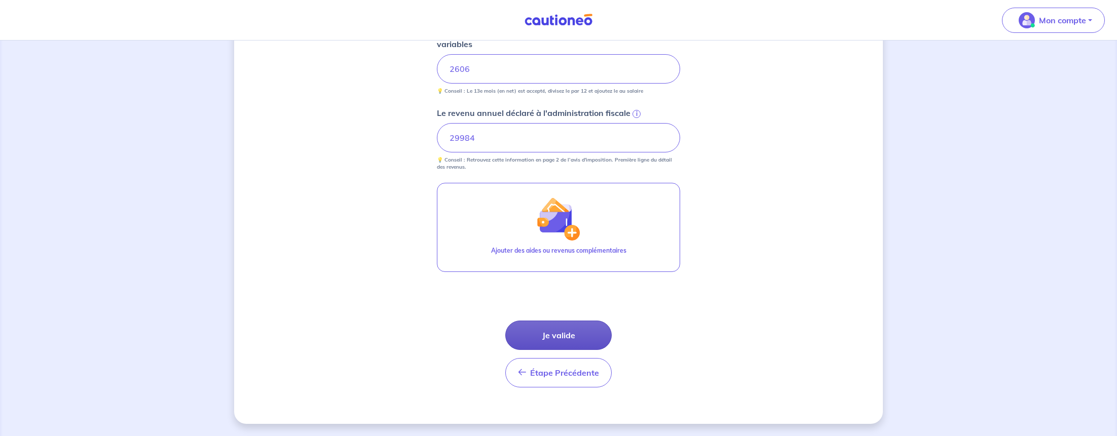
click at [563, 335] on button "Je valide" at bounding box center [558, 335] width 106 height 29
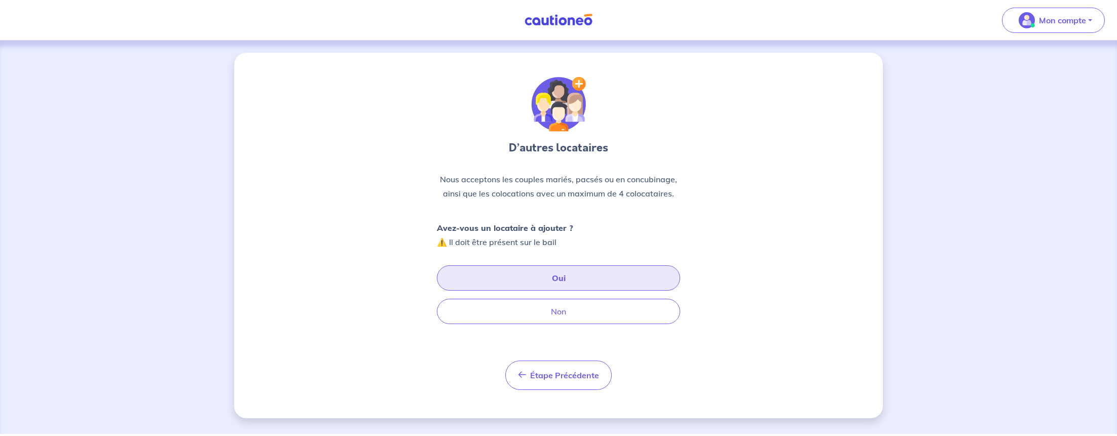
click at [561, 276] on button "Oui" at bounding box center [558, 278] width 243 height 25
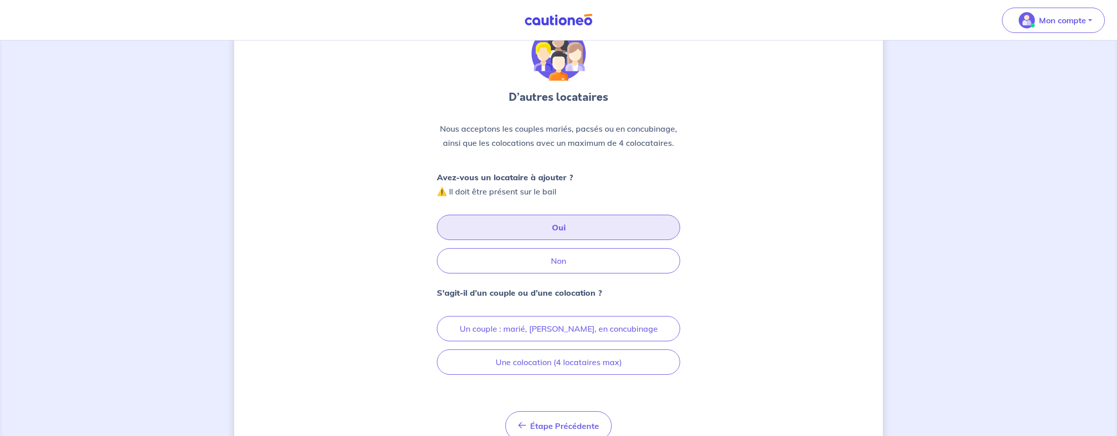
scroll to position [54, 0]
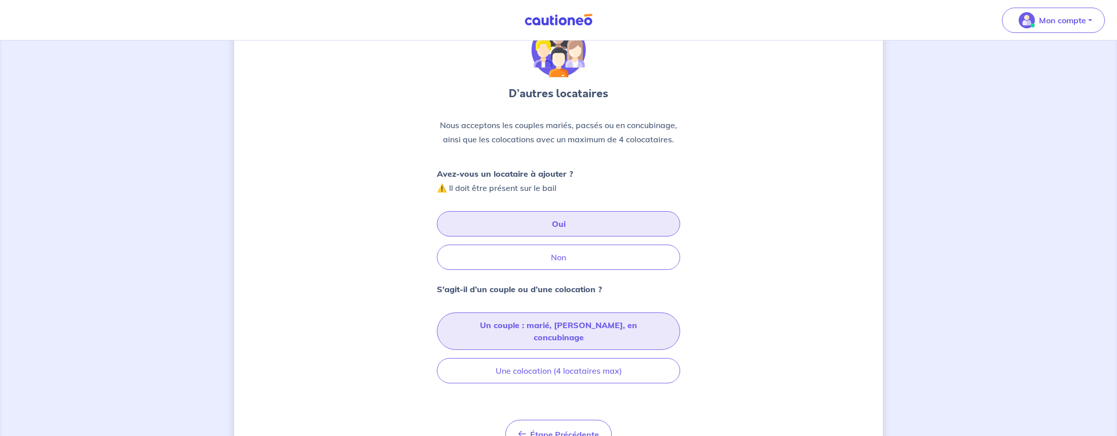
click at [553, 324] on button "Un couple : marié, [PERSON_NAME], en concubinage" at bounding box center [558, 332] width 243 height 38
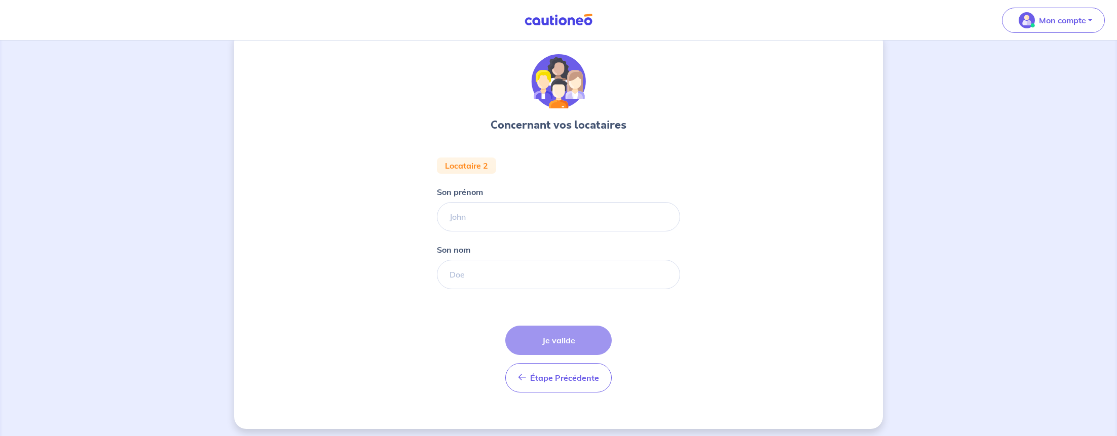
scroll to position [28, 0]
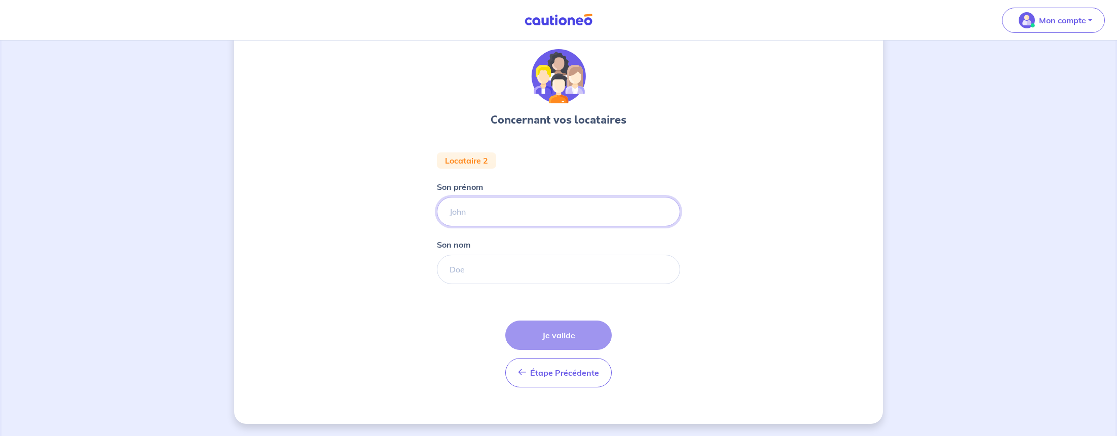
click at [494, 217] on input "Son prénom" at bounding box center [558, 211] width 243 height 29
click at [462, 274] on input "Son nom" at bounding box center [558, 269] width 243 height 29
drag, startPoint x: 497, startPoint y: 266, endPoint x: 417, endPoint y: 265, distance: 80.1
click at [417, 265] on div "Concernant vos locataires Locataire 2 Son prénom Son nom VICONTE Étape Précéden…" at bounding box center [558, 224] width 649 height 399
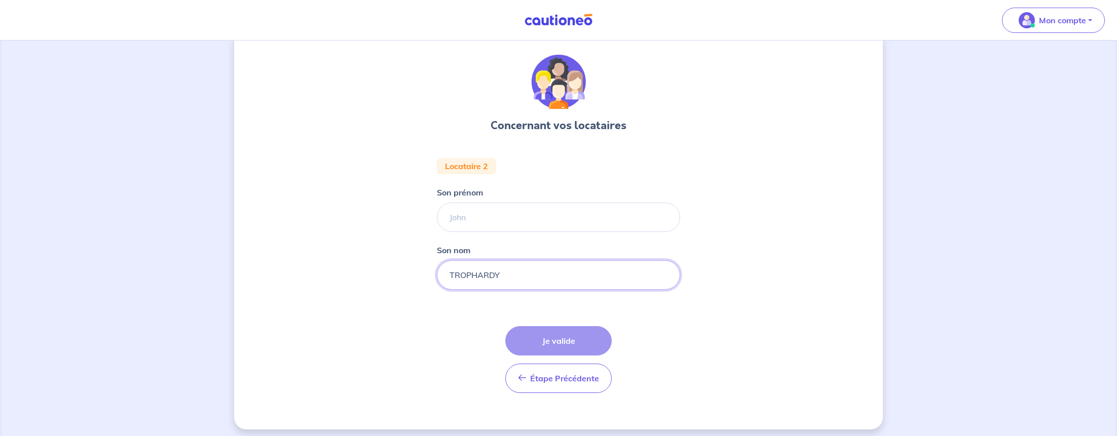
type input "TROPHARDY"
click at [518, 221] on input "Son prénom" at bounding box center [558, 217] width 243 height 29
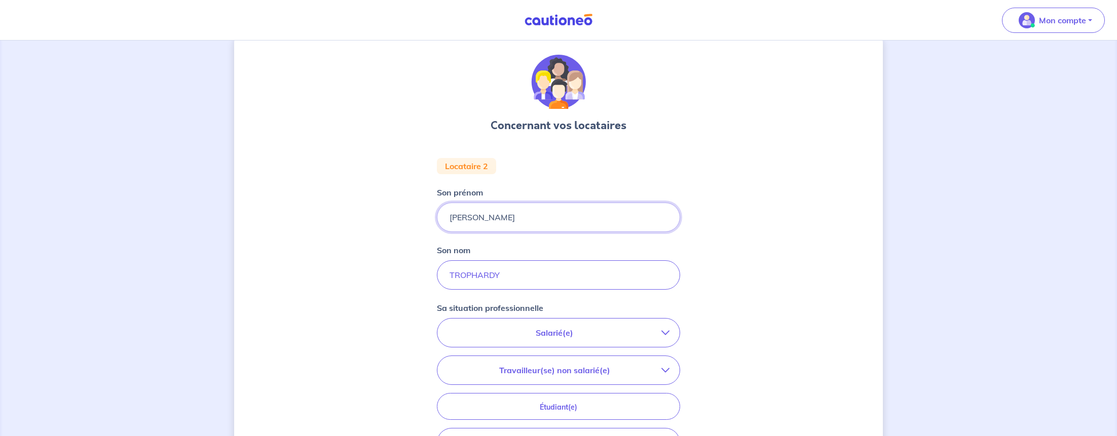
type input "[PERSON_NAME]"
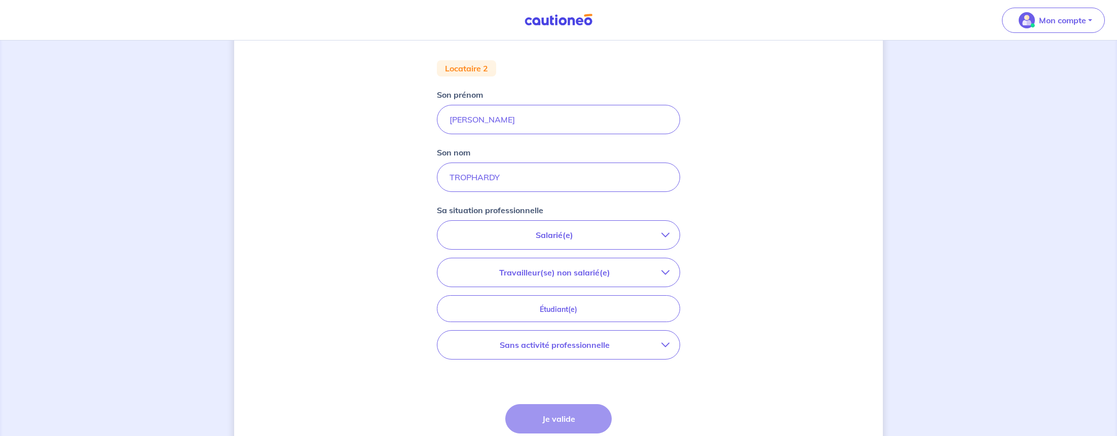
scroll to position [123, 0]
click at [569, 231] on p "Salarié(e)" at bounding box center [555, 232] width 214 height 12
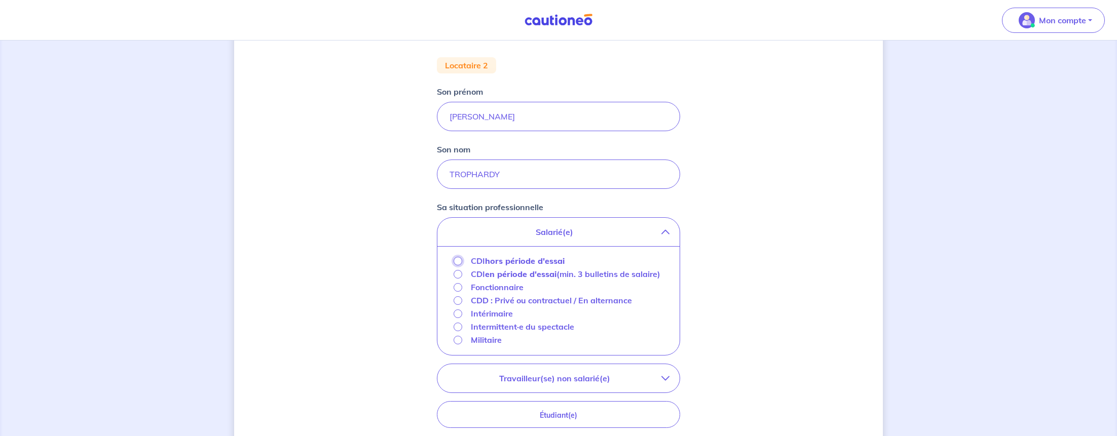
click at [459, 262] on input "CDI hors période d'essai" at bounding box center [458, 261] width 9 height 9
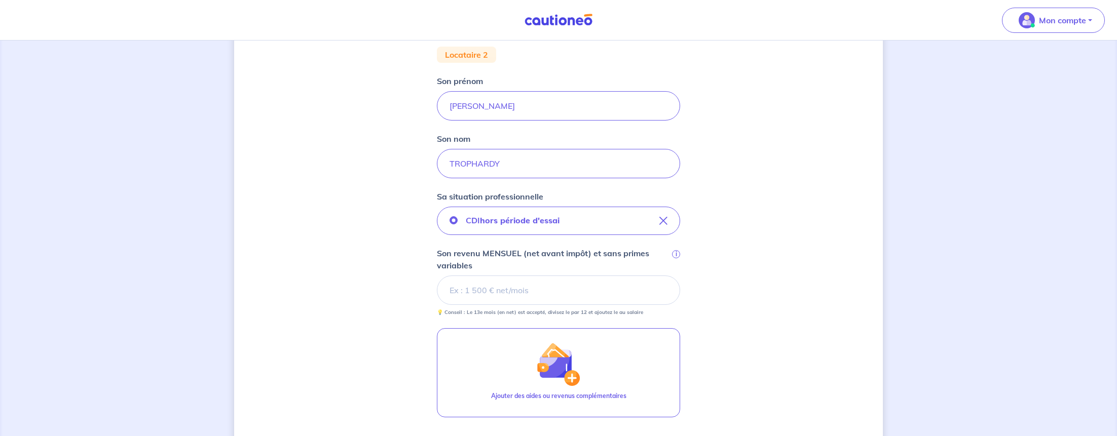
scroll to position [138, 0]
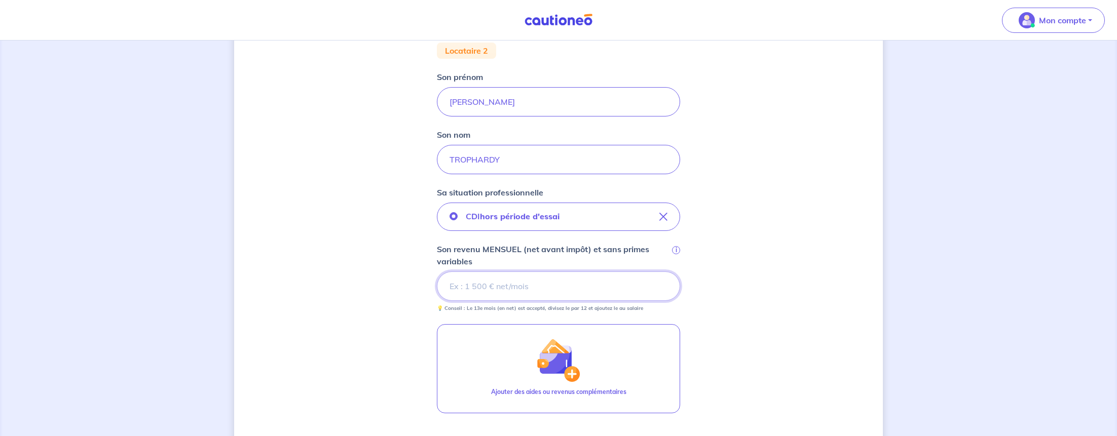
click at [496, 289] on input "Son revenu MENSUEL (net avant impôt) et sans primes variables i" at bounding box center [558, 286] width 243 height 29
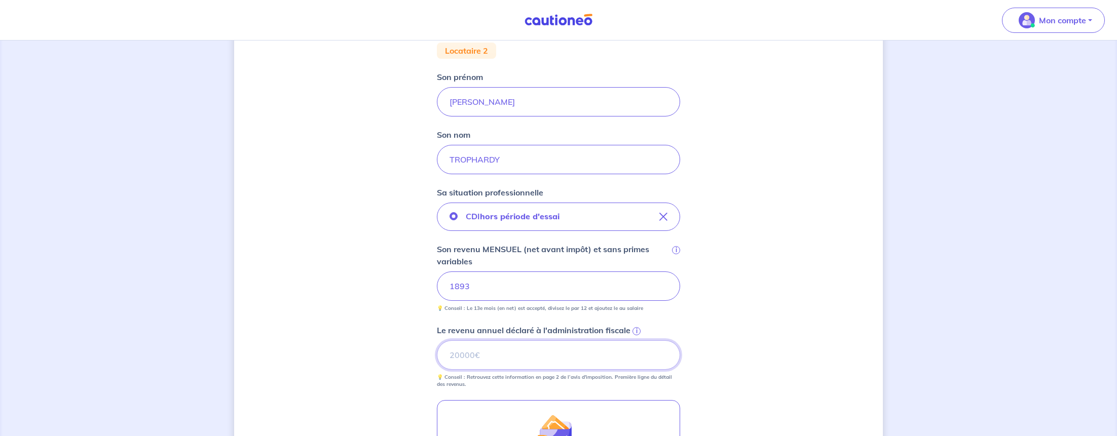
click at [487, 363] on input "Le revenu annuel déclaré à l'administration fiscale i" at bounding box center [558, 355] width 243 height 29
type input "25557"
drag, startPoint x: 303, startPoint y: 245, endPoint x: 315, endPoint y: 247, distance: 12.4
click at [303, 245] on div "Concernant vos locataires Locataire 2 Son prénom [PERSON_NAME] nom TROPHARDY Sa…" at bounding box center [558, 278] width 649 height 727
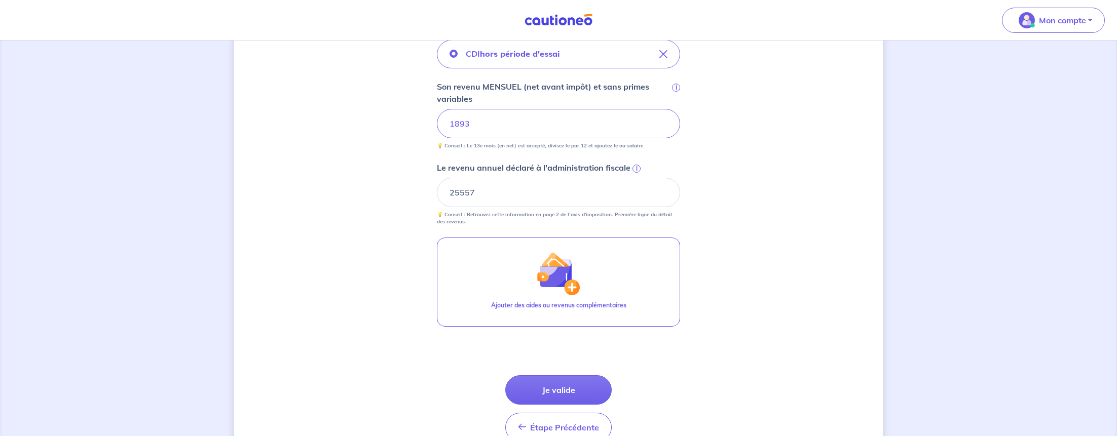
scroll to position [326, 0]
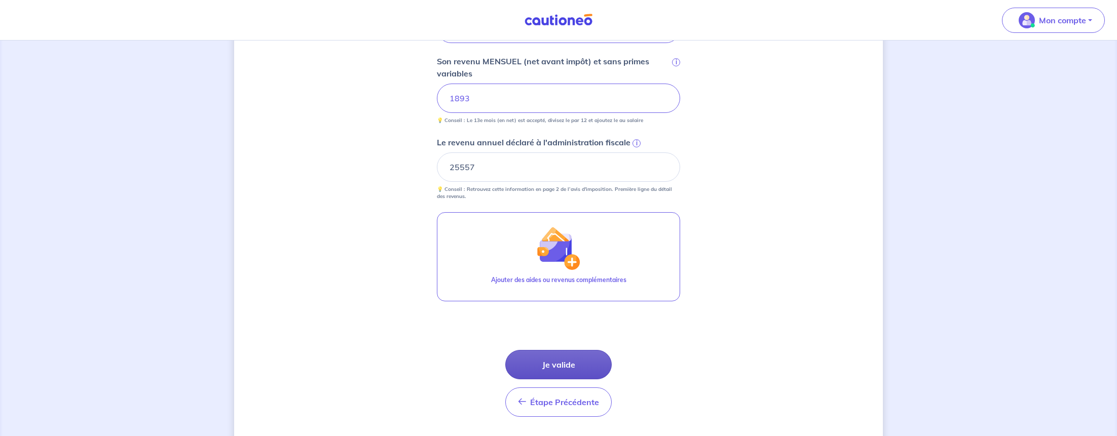
click at [555, 368] on button "Je valide" at bounding box center [558, 364] width 106 height 29
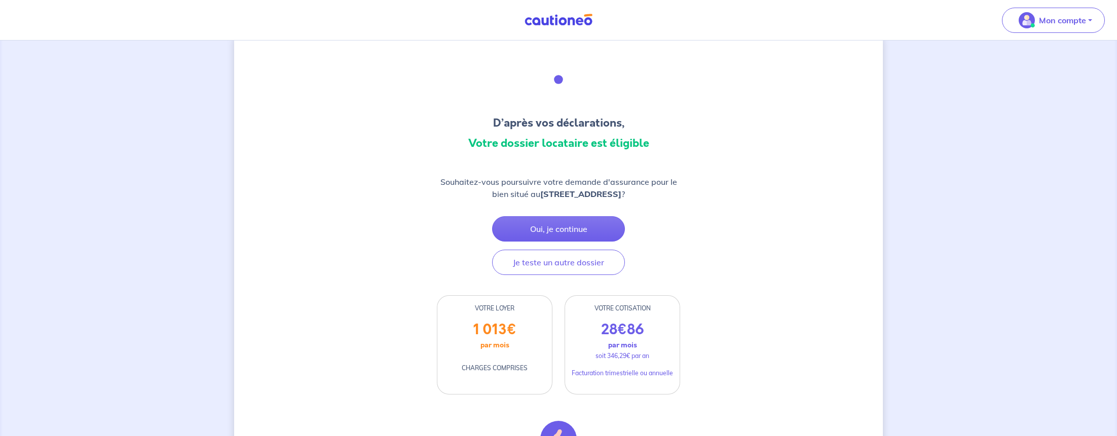
scroll to position [20, 0]
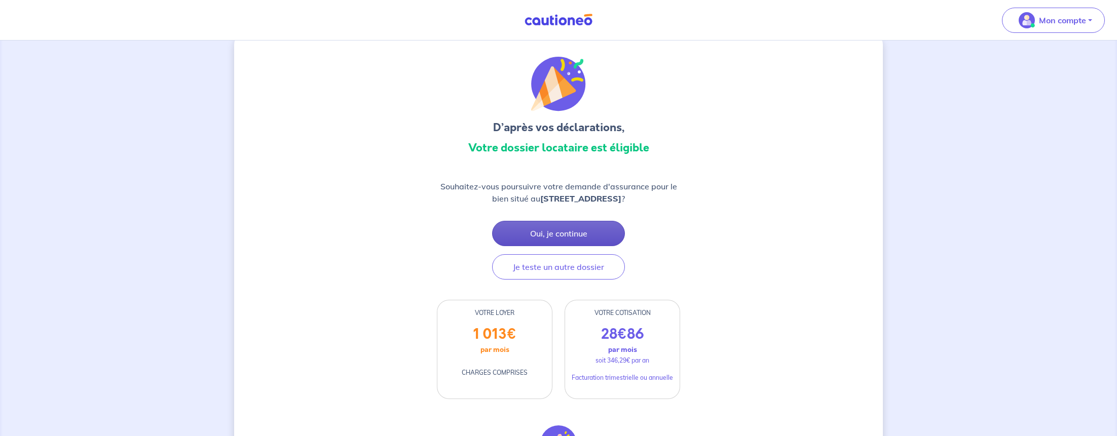
click at [574, 246] on button "Oui, je continue" at bounding box center [558, 233] width 133 height 25
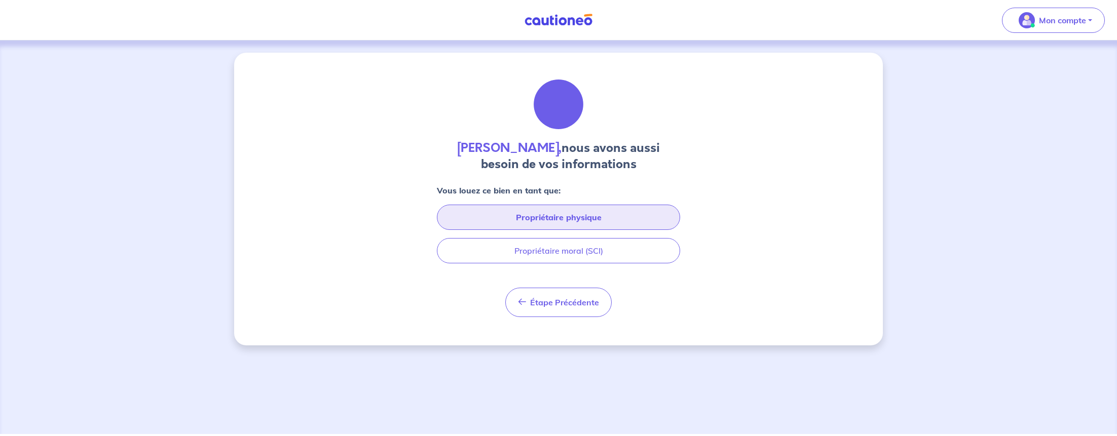
click at [563, 219] on button "Propriétaire physique" at bounding box center [558, 217] width 243 height 25
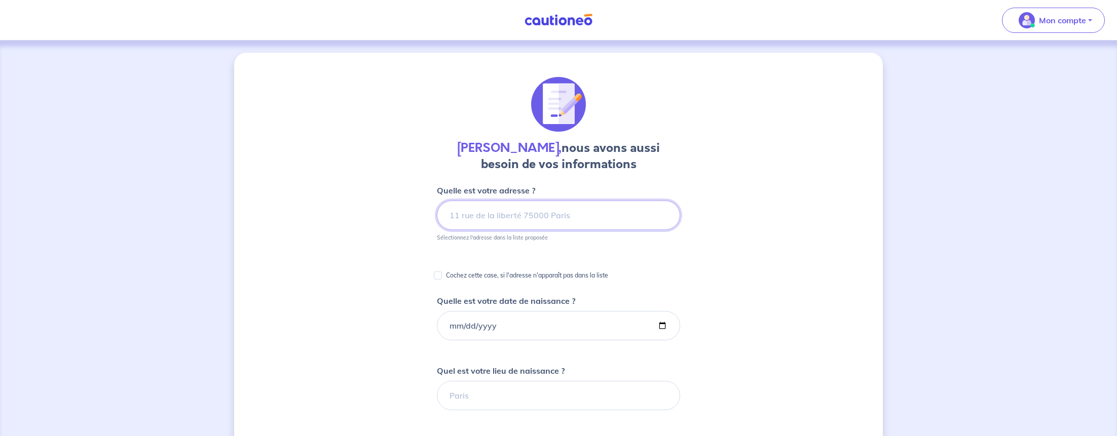
click at [530, 223] on input at bounding box center [558, 215] width 243 height 29
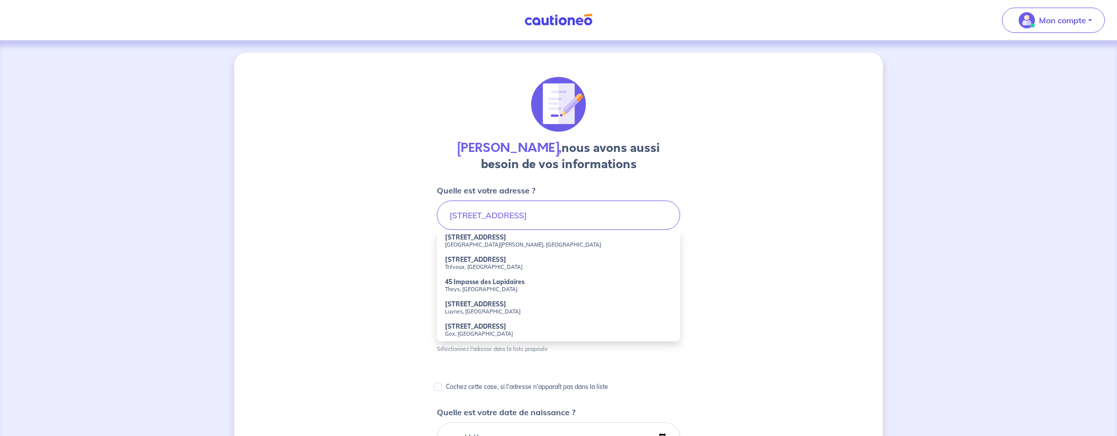
click at [466, 333] on small "Gex, [GEOGRAPHIC_DATA]" at bounding box center [558, 334] width 227 height 7
type input "[STREET_ADDRESS]"
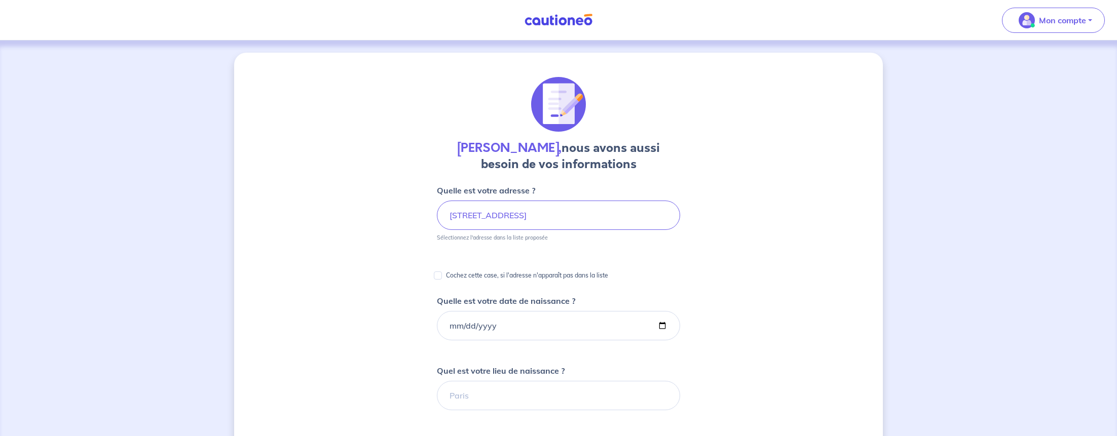
scroll to position [50, 0]
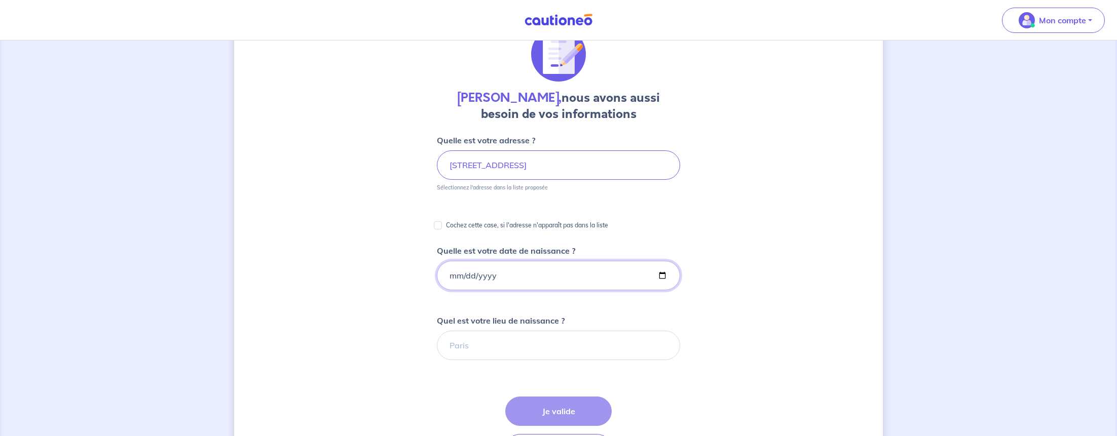
click at [461, 273] on input "Quelle est votre date de naissance ?" at bounding box center [558, 275] width 243 height 29
click at [452, 274] on input "Quelle est votre date de naissance ?" at bounding box center [558, 275] width 243 height 29
click at [667, 276] on input "Quelle est votre date de naissance ?" at bounding box center [558, 273] width 243 height 29
click at [455, 273] on input "[DATE]" at bounding box center [558, 273] width 243 height 29
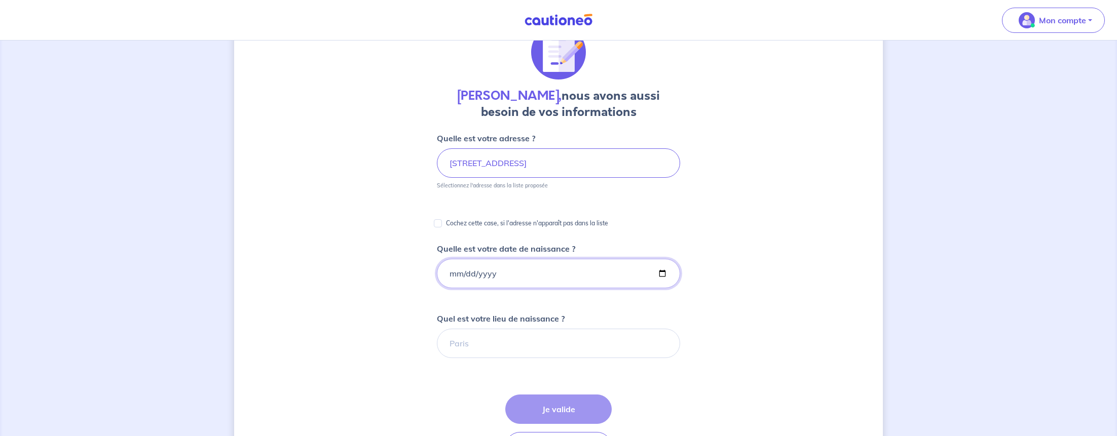
type input "[DATE]"
click at [506, 339] on input "Quel est votre lieu de naissance ?" at bounding box center [558, 343] width 243 height 29
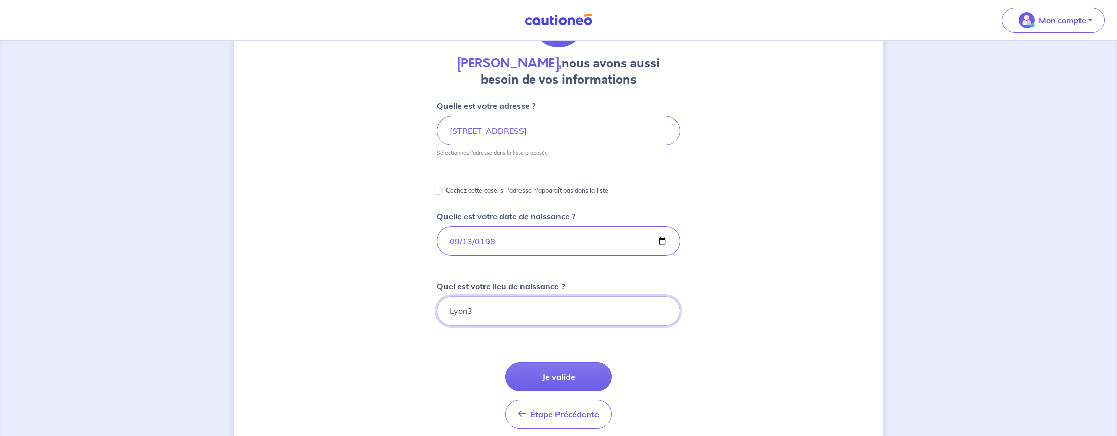
scroll to position [84, 0]
type input "Lyon3"
click at [545, 376] on button "Je valide" at bounding box center [558, 377] width 106 height 29
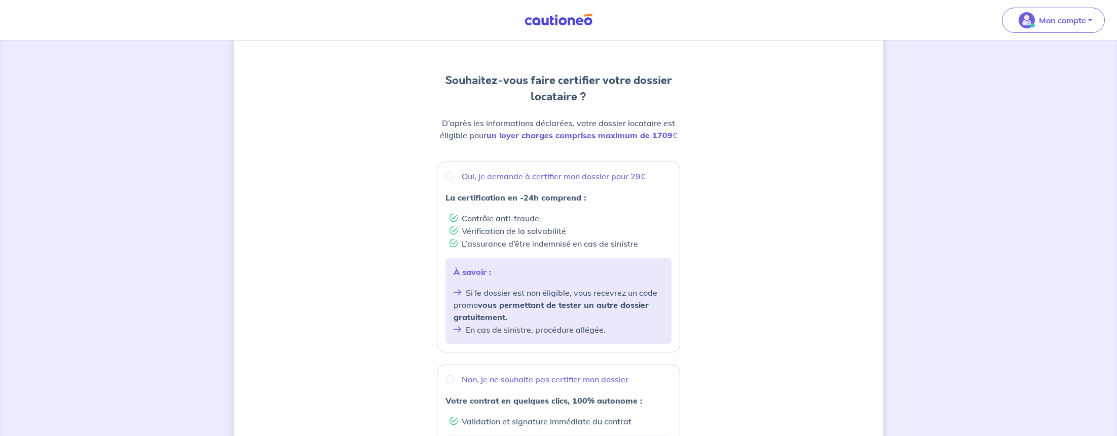
scroll to position [91, 0]
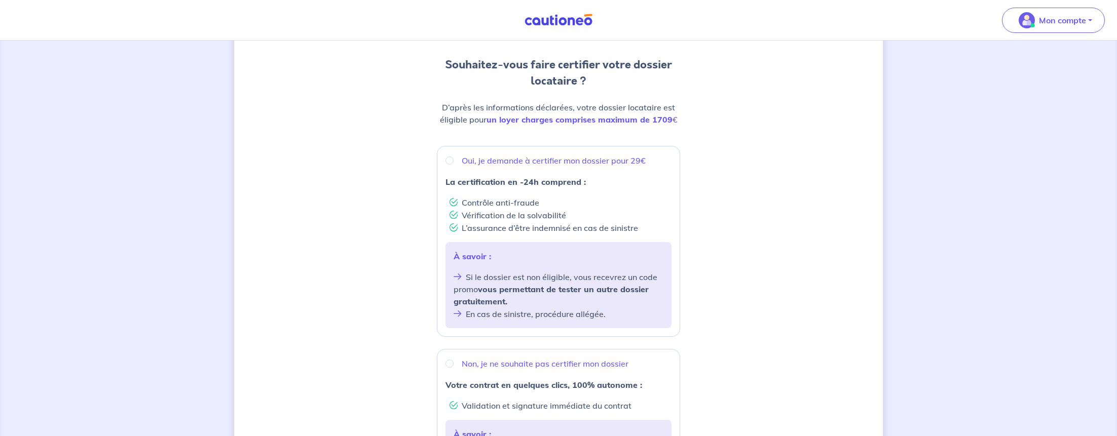
click at [453, 163] on div "Oui, je demande à certifier mon dossier pour 29€" at bounding box center [559, 161] width 226 height 12
radio input "true"
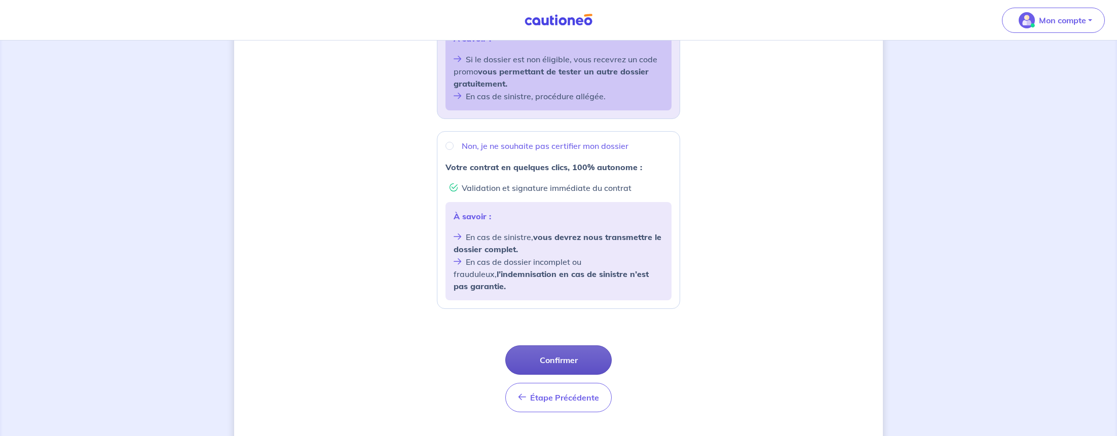
scroll to position [307, 0]
click at [559, 349] on button "Confirmer" at bounding box center [558, 362] width 106 height 29
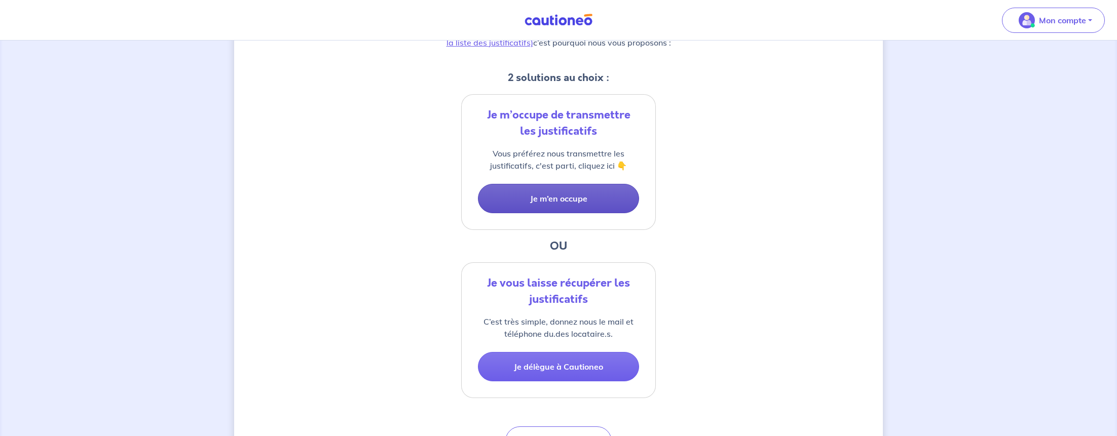
scroll to position [172, 0]
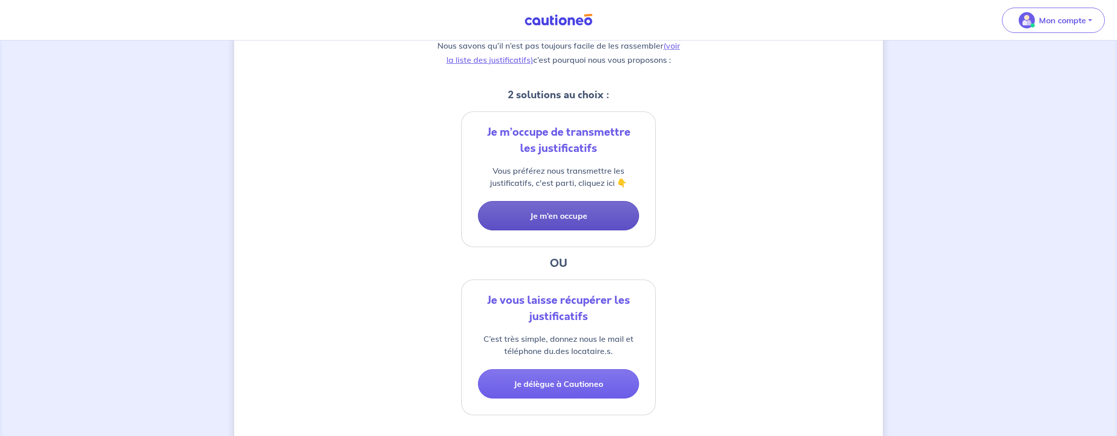
click at [561, 213] on button "Je m’en occupe" at bounding box center [558, 215] width 161 height 29
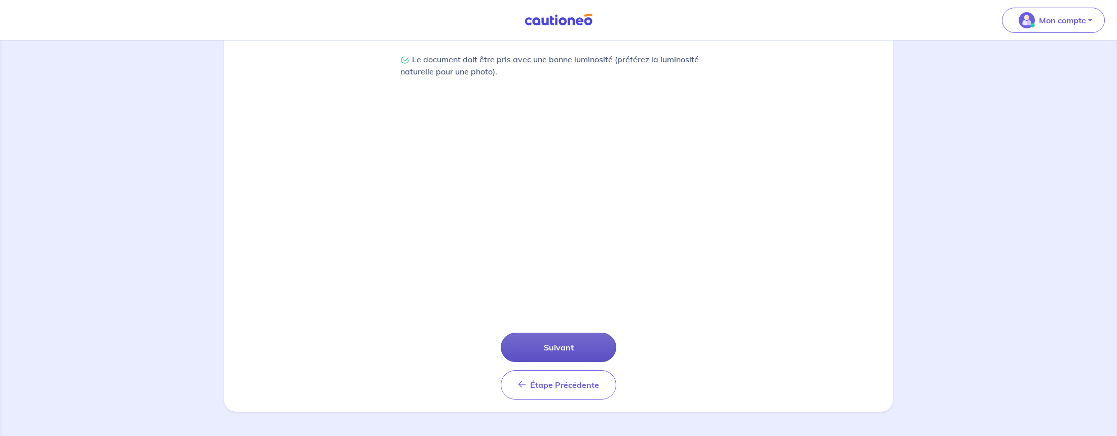
scroll to position [289, 0]
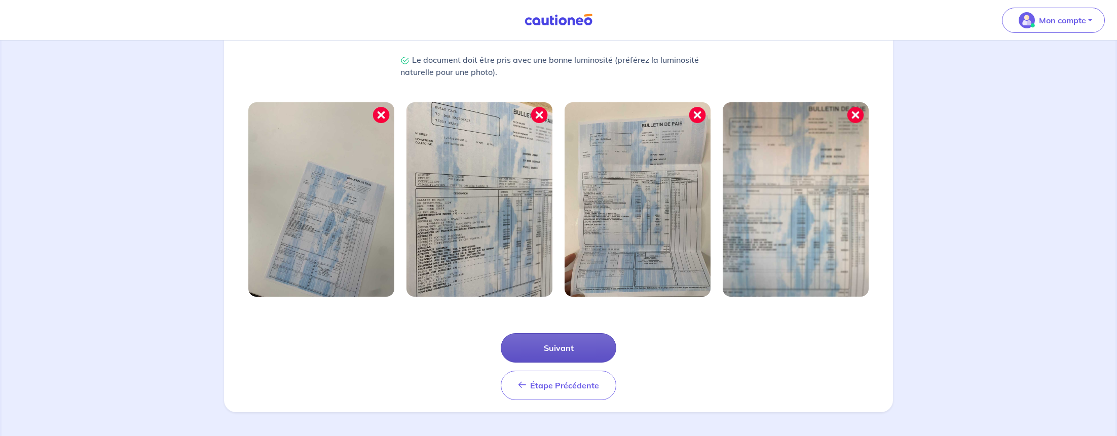
click at [557, 351] on button "Suivant" at bounding box center [559, 348] width 116 height 29
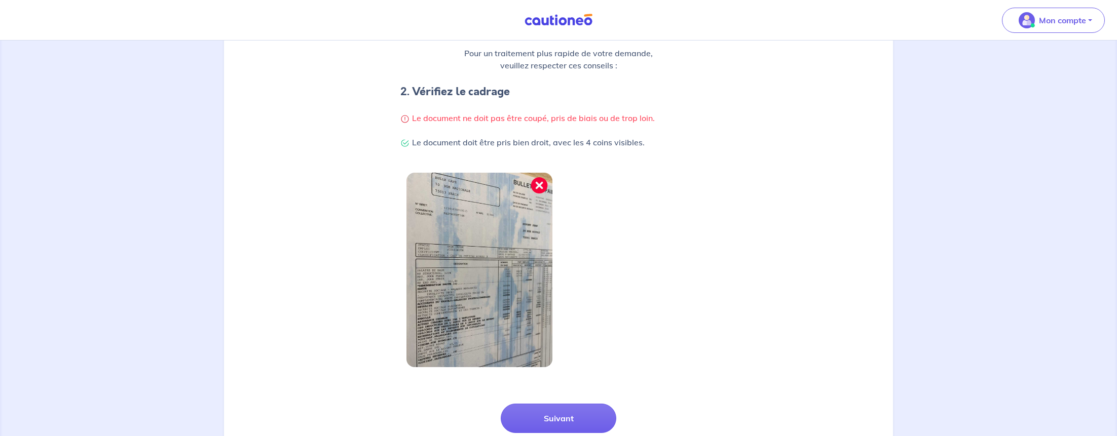
scroll to position [197, 0]
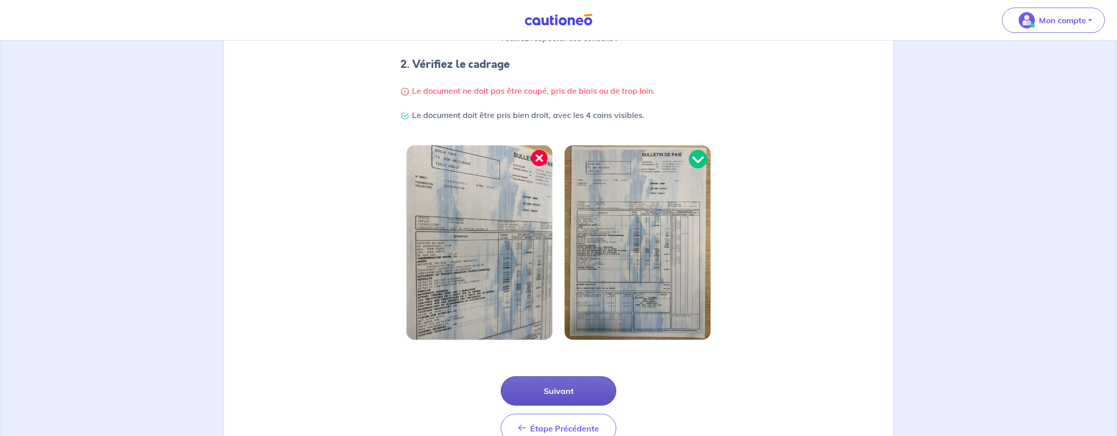
click at [555, 392] on button "Suivant" at bounding box center [559, 391] width 116 height 29
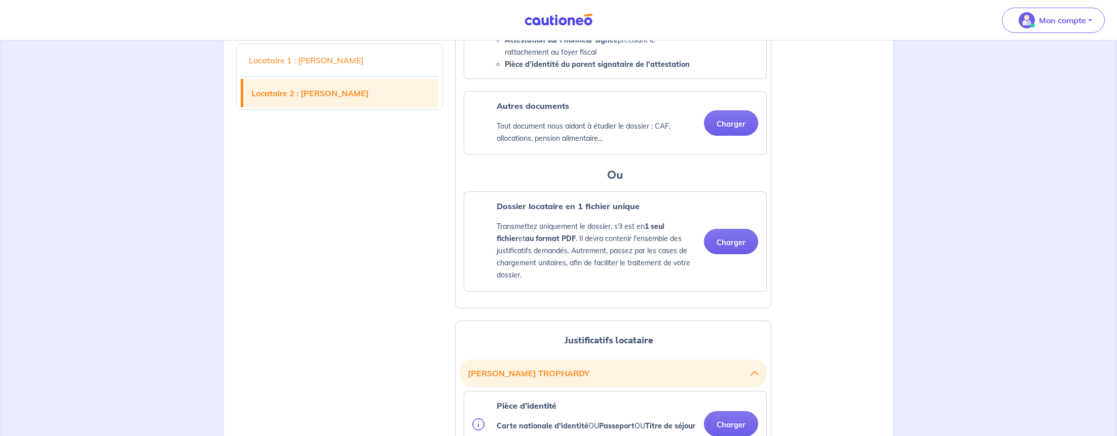
scroll to position [735, 0]
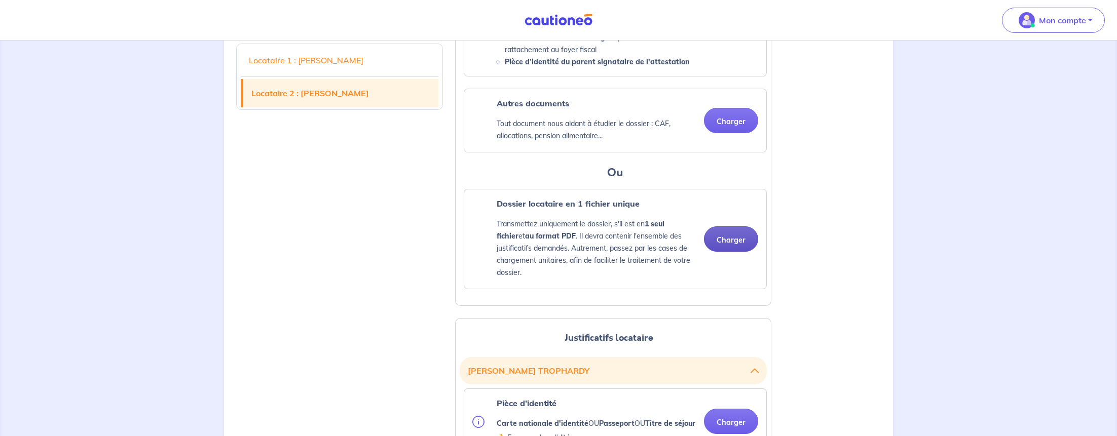
click at [737, 252] on button "Charger" at bounding box center [731, 239] width 54 height 25
click at [736, 252] on button "Charger" at bounding box center [731, 239] width 54 height 25
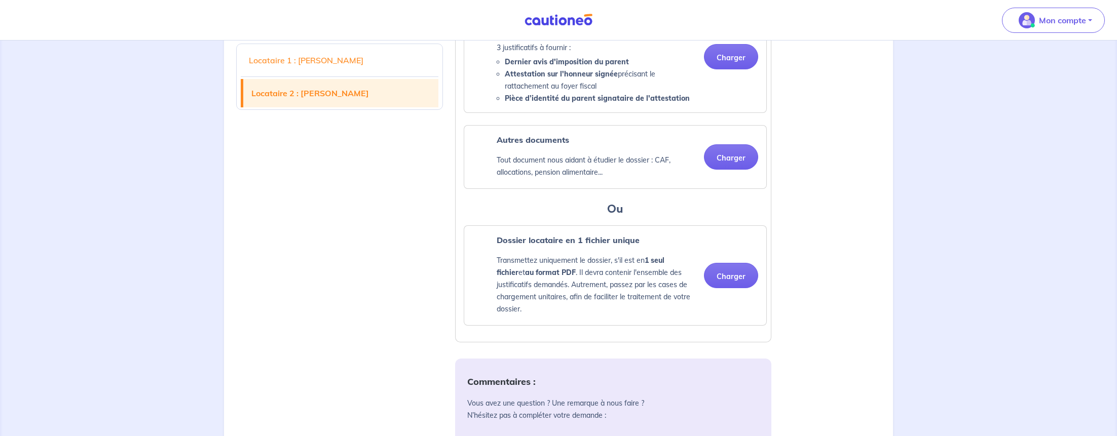
scroll to position [1490, 0]
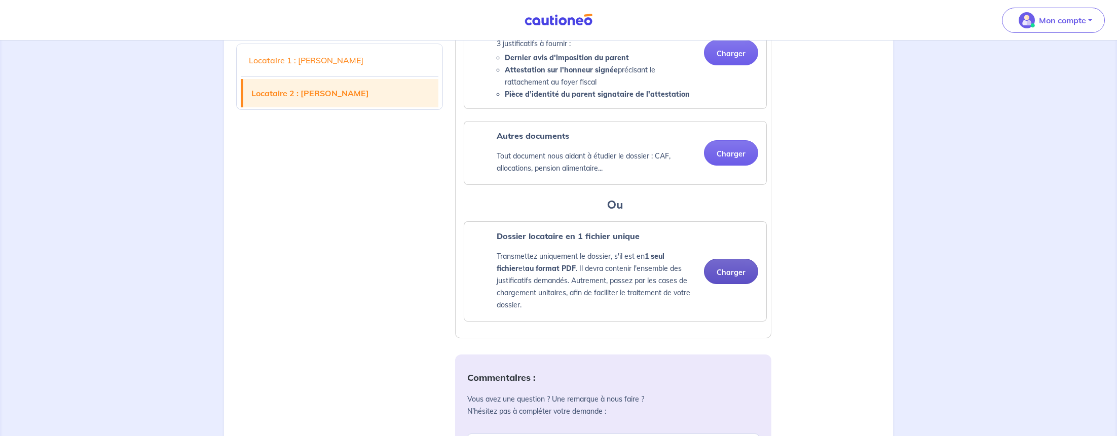
click at [726, 284] on button "Charger" at bounding box center [731, 271] width 54 height 25
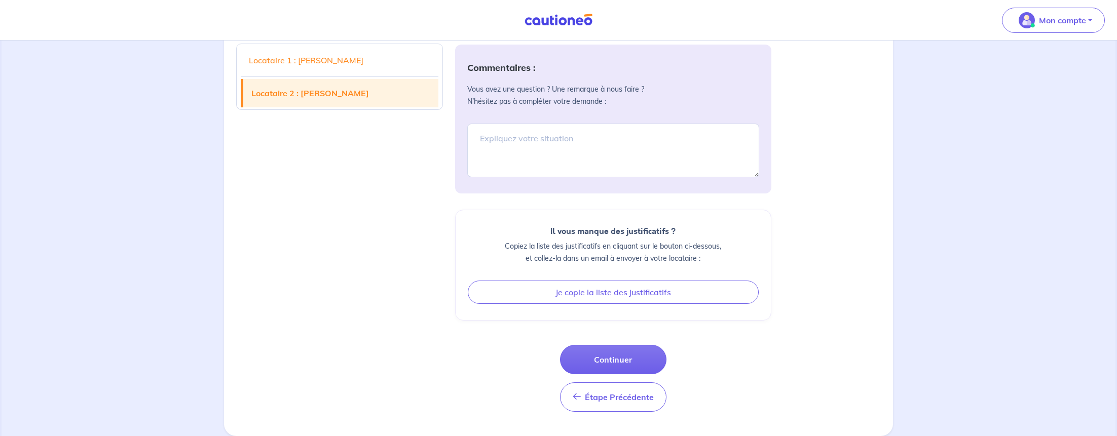
scroll to position [1825, 0]
click at [636, 361] on button "Continuer" at bounding box center [613, 359] width 106 height 29
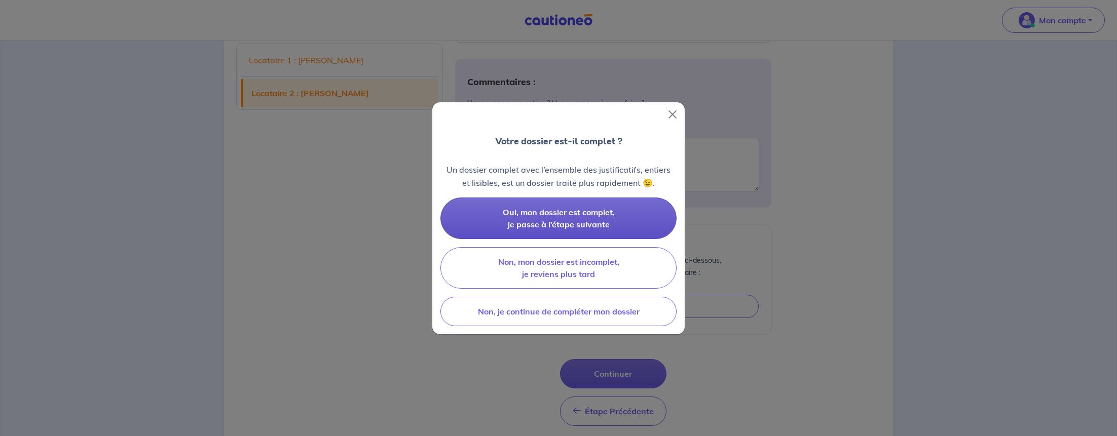
click at [624, 222] on button "Oui, mon dossier est complet, je passe à l’étape suivante" at bounding box center [559, 219] width 236 height 42
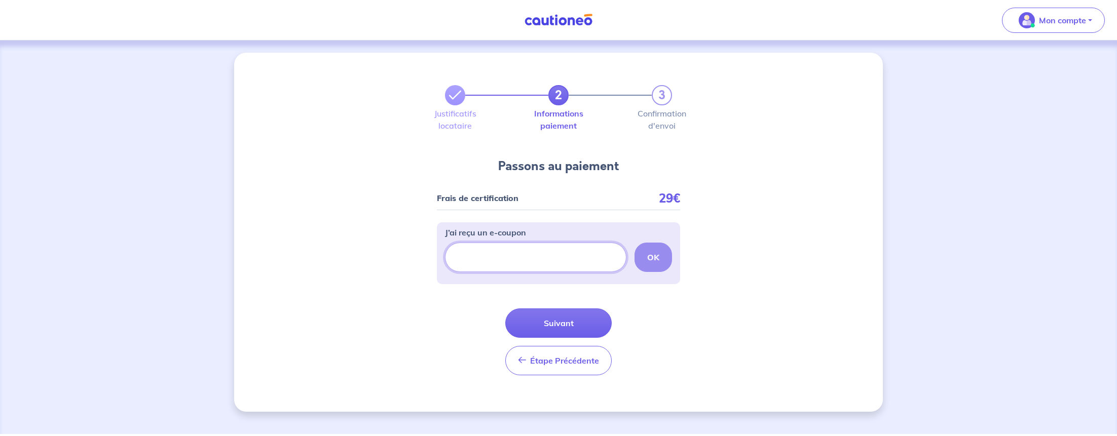
click at [510, 258] on input "J’ai reçu un e-coupon" at bounding box center [535, 257] width 181 height 29
drag, startPoint x: 800, startPoint y: 226, endPoint x: 782, endPoint y: 232, distance: 19.1
click at [800, 226] on div "2 3 Justificatifs locataire Informations paiement Confirmation d'envoi Passons …" at bounding box center [558, 232] width 649 height 359
click at [573, 255] on input "J’ai reçu un e-coupon" at bounding box center [535, 257] width 181 height 29
click at [1071, 18] on p "Mon compte" at bounding box center [1062, 20] width 47 height 12
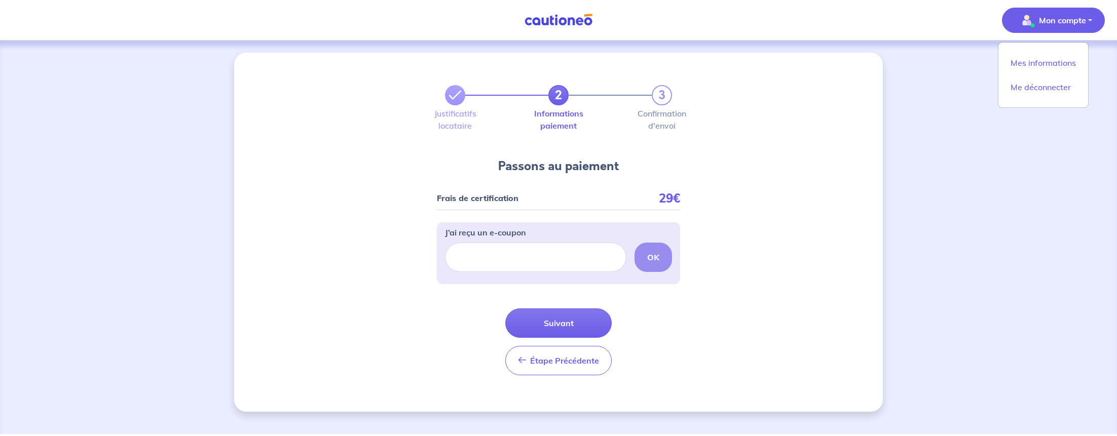
click at [940, 64] on div "2 3 Justificatifs locataire Informations paiement Confirmation d'envoi Passons …" at bounding box center [558, 238] width 1117 height 394
